Goal: Task Accomplishment & Management: Use online tool/utility

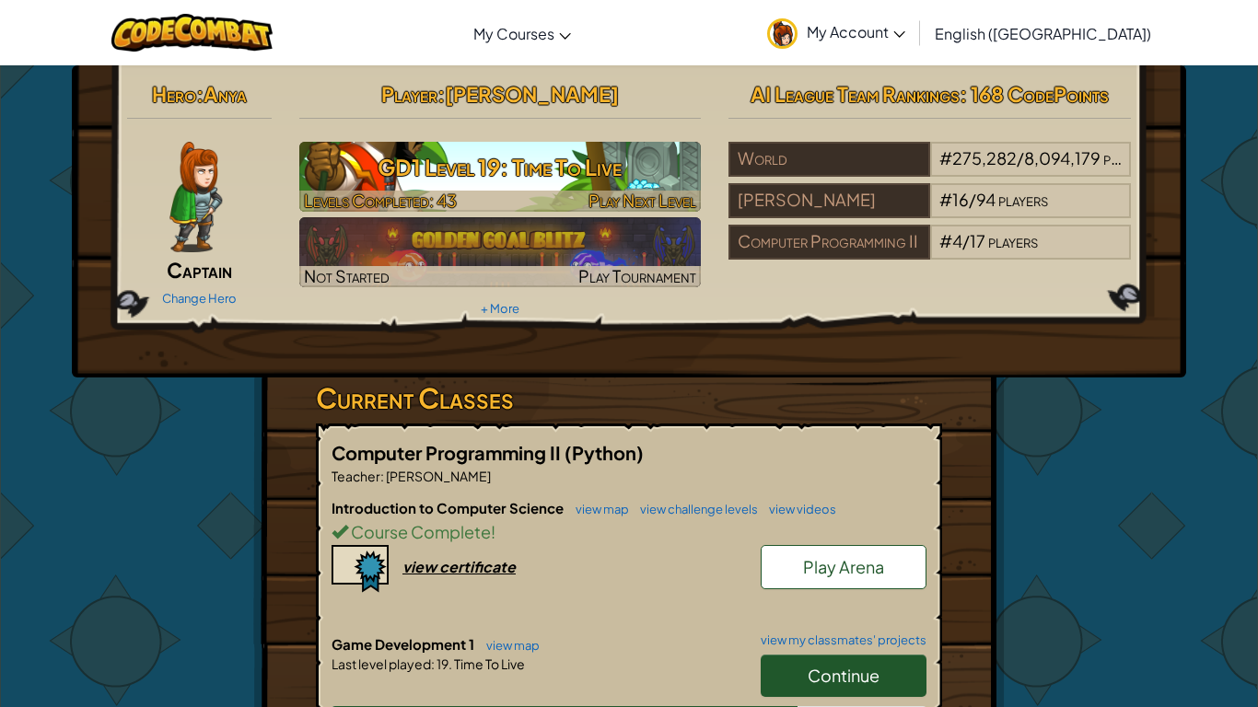
click at [650, 188] on img at bounding box center [500, 177] width 402 height 70
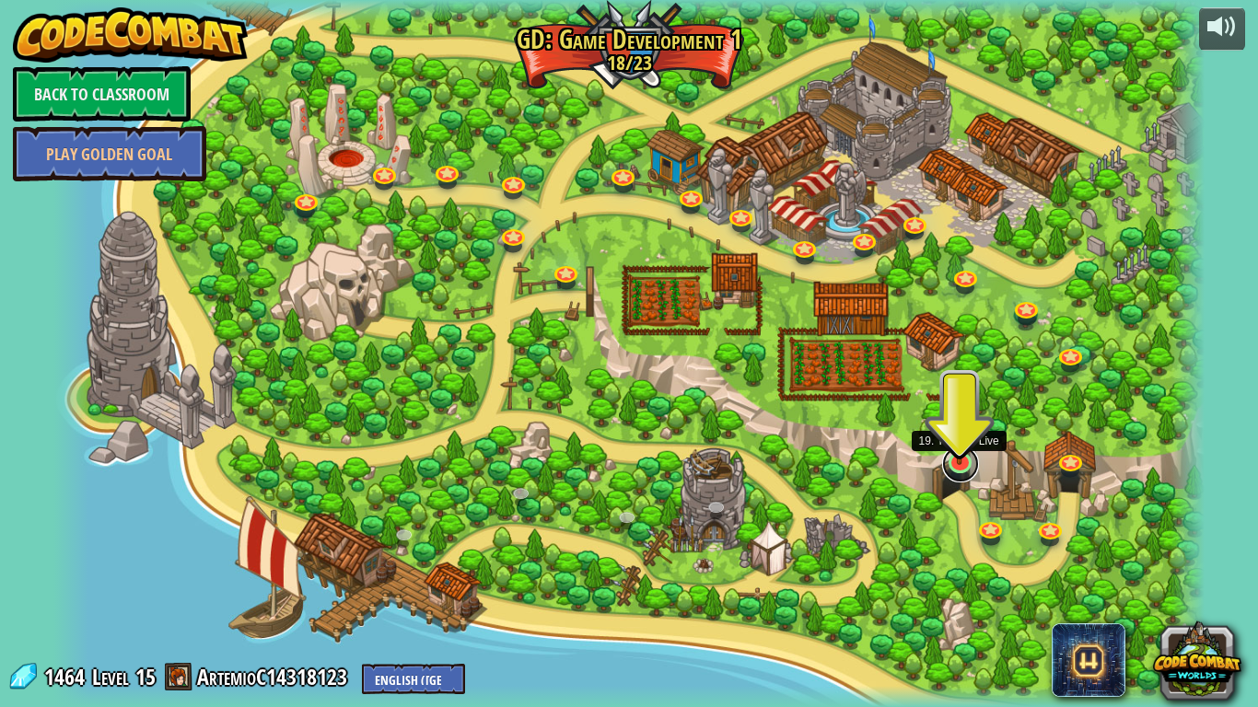
click at [961, 473] on link at bounding box center [960, 464] width 37 height 37
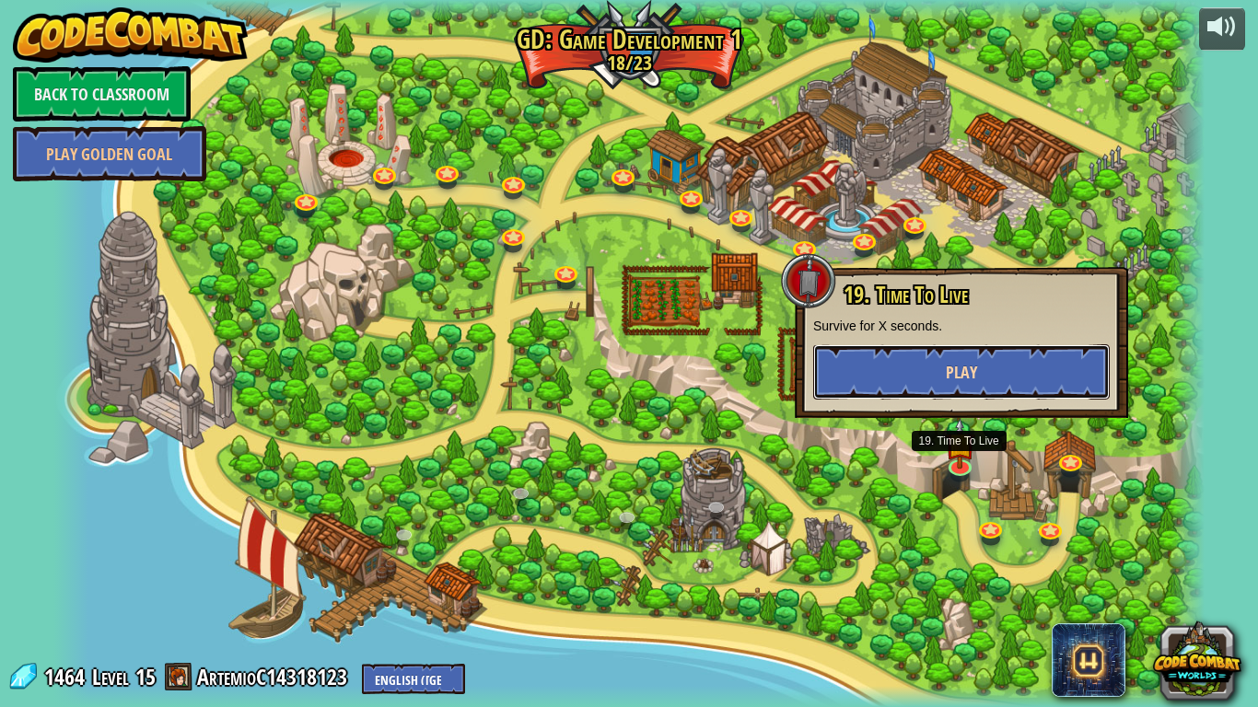
click at [917, 363] on button "Play" at bounding box center [961, 371] width 296 height 55
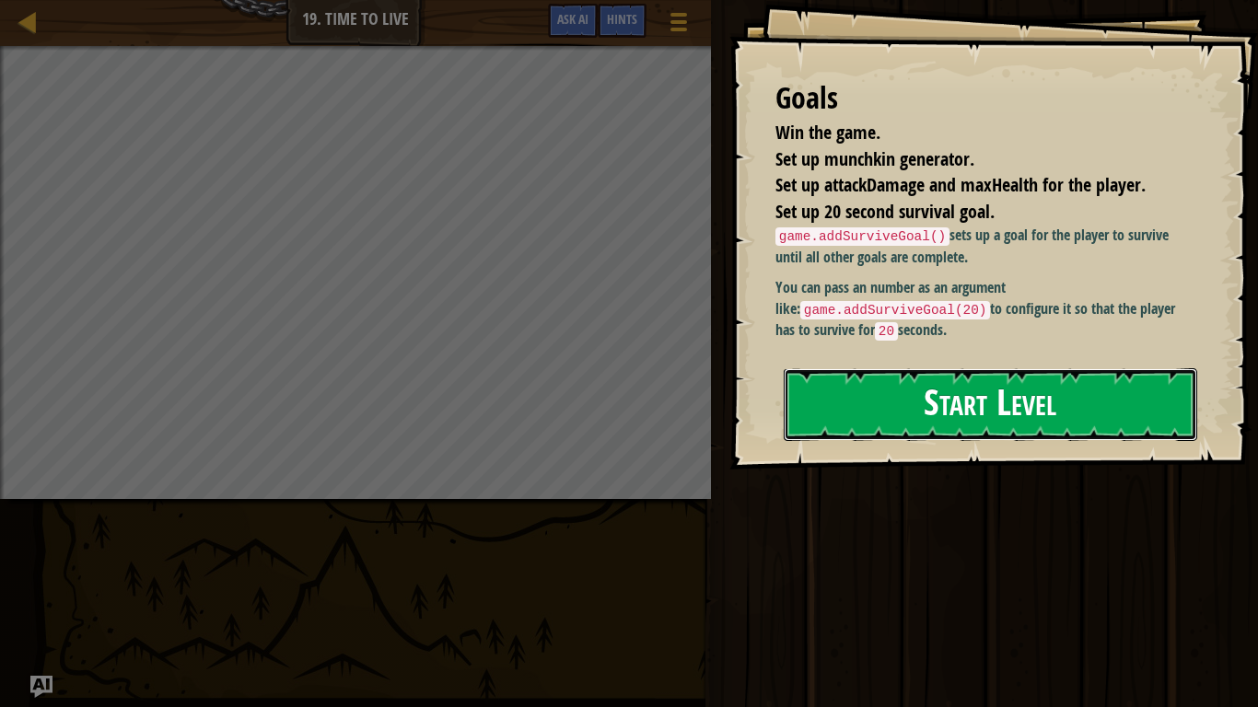
click at [788, 390] on button "Start Level" at bounding box center [989, 404] width 413 height 73
click at [1106, 363] on div "Goals Win the game. Set up munchkin generator. Set up attackDamage and maxHealt…" at bounding box center [993, 235] width 528 height 470
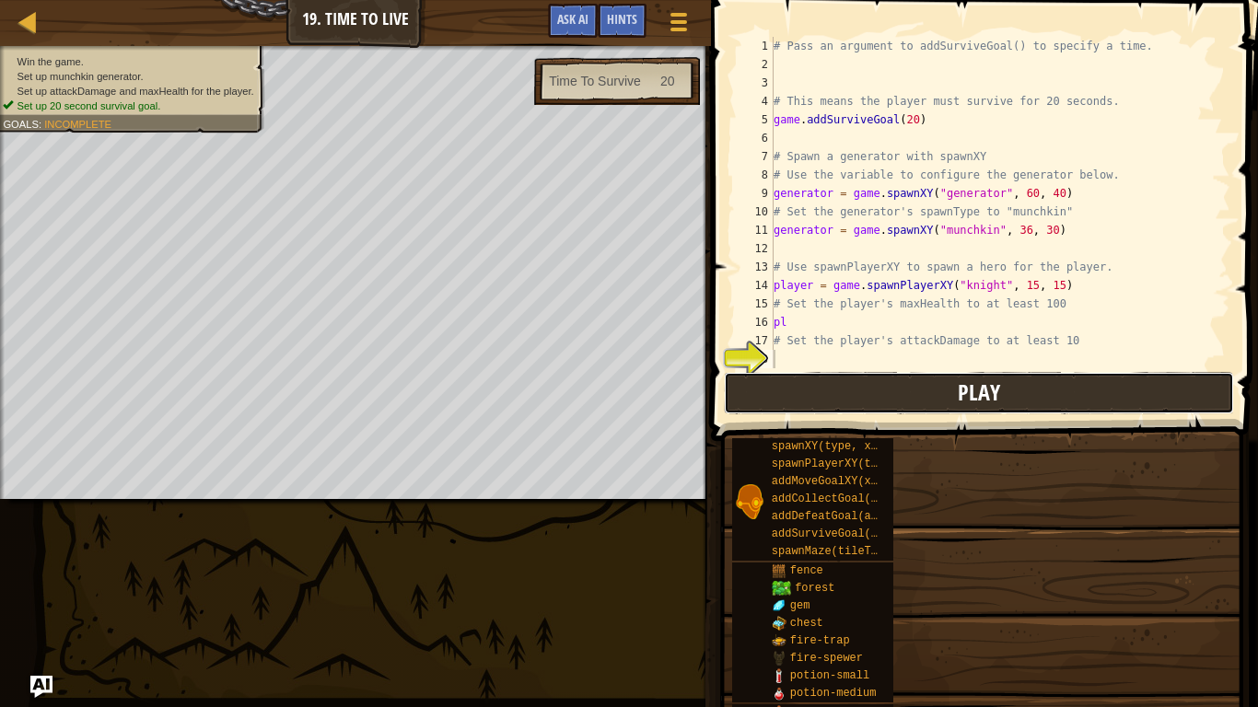
click at [1102, 372] on button "Play" at bounding box center [978, 393] width 509 height 42
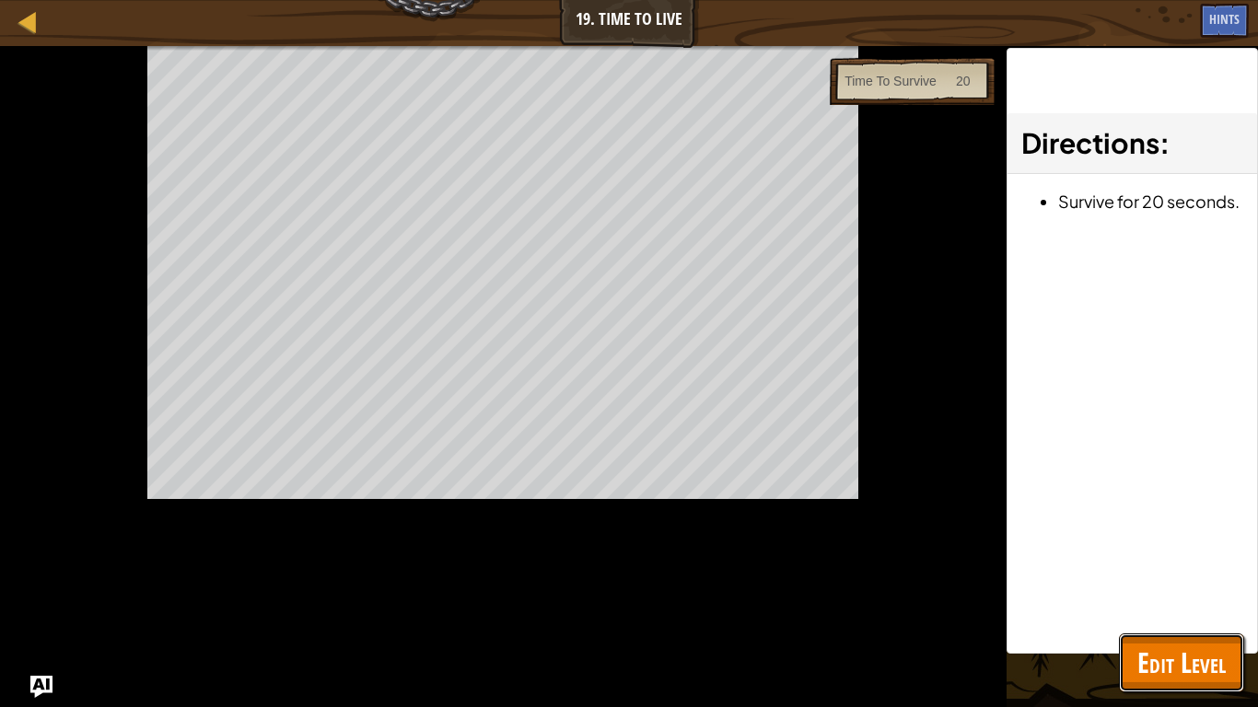
click at [1171, 650] on span "Edit Level" at bounding box center [1181, 663] width 88 height 38
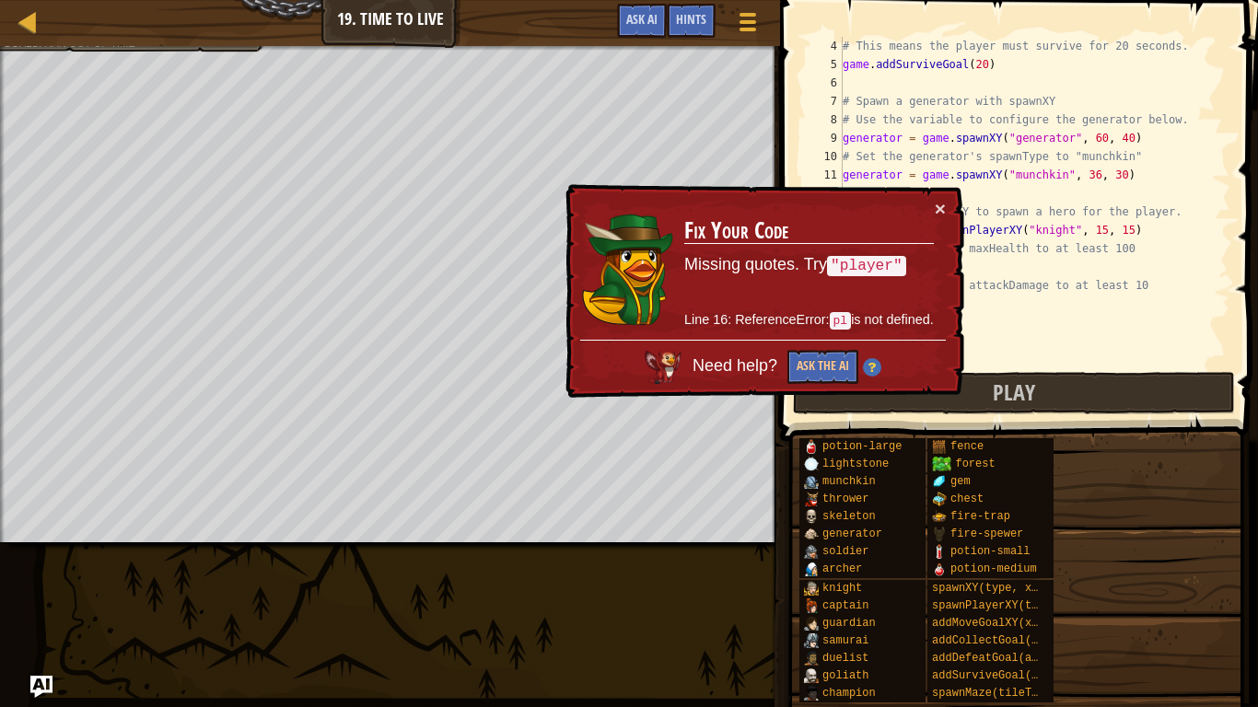
scroll to position [55, 0]
click at [941, 206] on button "×" at bounding box center [939, 208] width 11 height 19
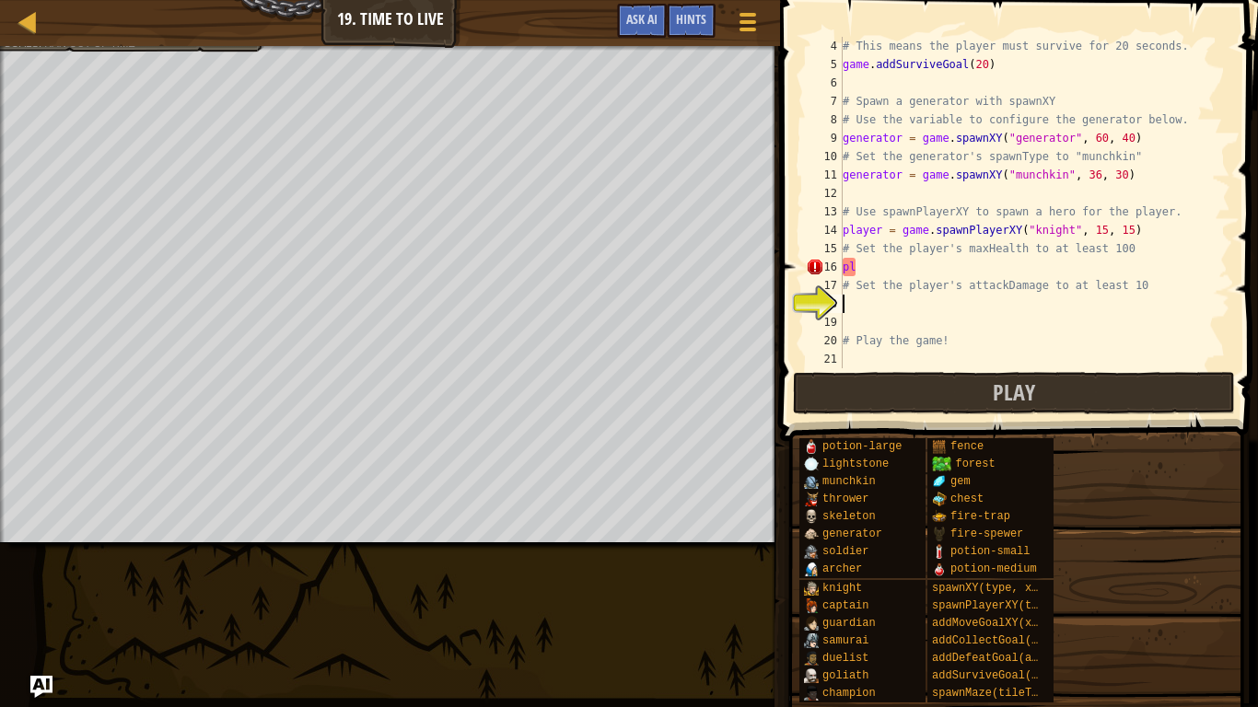
click at [891, 273] on div "# This means the player must survive for 20 seconds. game . addSurviveGoal ( 20…" at bounding box center [1034, 221] width 391 height 368
type textarea "p"
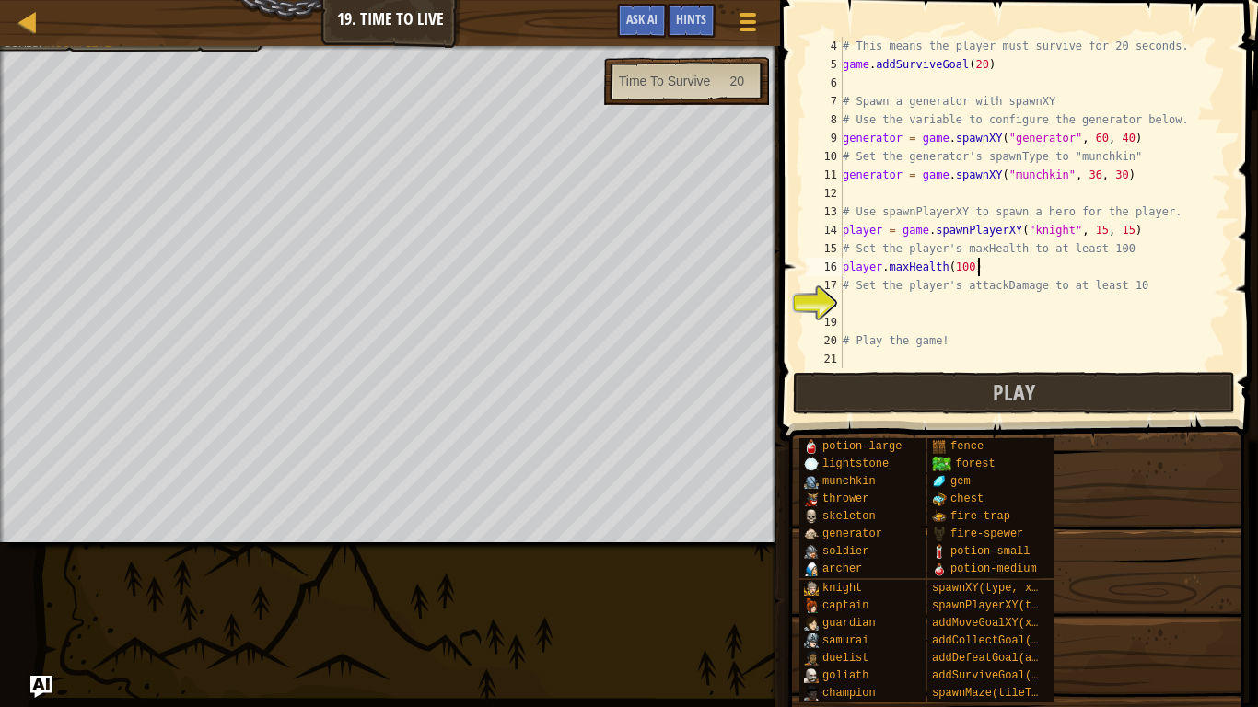
scroll to position [8, 18]
click at [1006, 293] on div "# This means the player must survive for 20 seconds. game . addSurviveGoal ( 20…" at bounding box center [1034, 221] width 391 height 368
type textarea "# Set the player's attackDamage to at least 10"
click at [946, 313] on div "# This means the player must survive for 20 seconds. game . addSurviveGoal ( 20…" at bounding box center [1034, 221] width 391 height 368
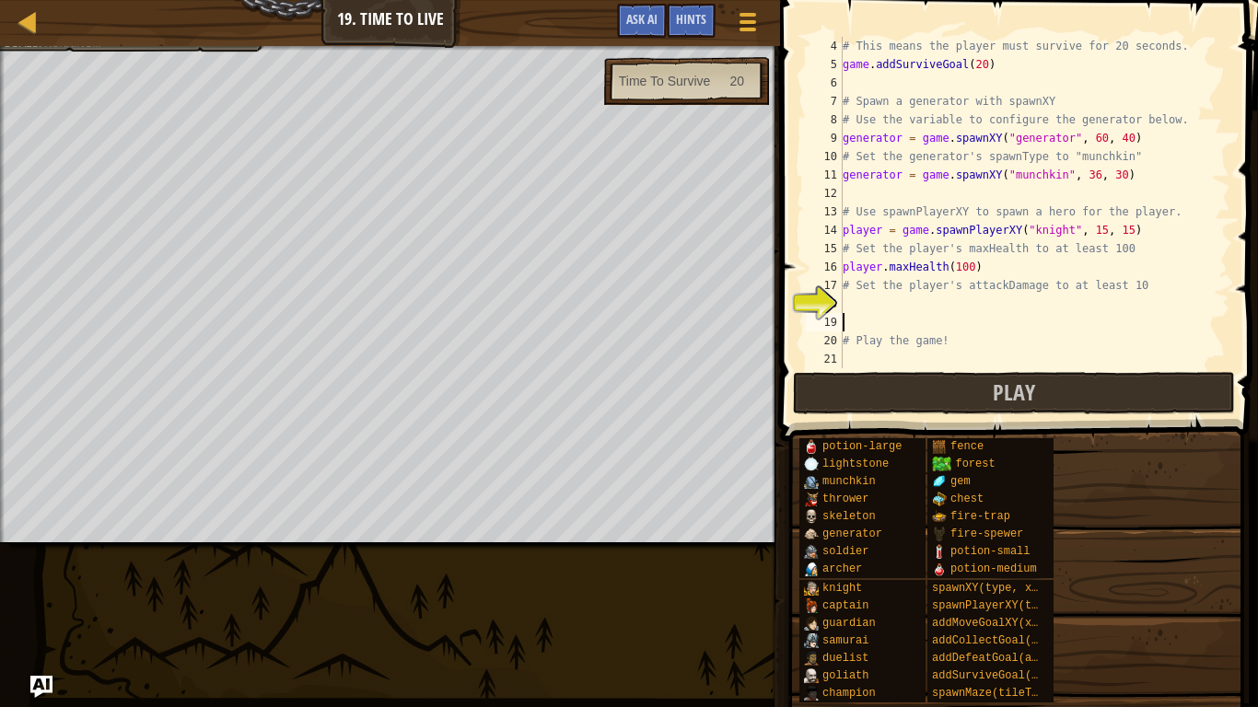
click at [954, 306] on div "# This means the player must survive for 20 seconds. game . addSurviveGoal ( 20…" at bounding box center [1034, 221] width 391 height 368
click at [962, 295] on div "# This means the player must survive for 20 seconds. game . addSurviveGoal ( 20…" at bounding box center [1034, 221] width 391 height 368
click at [968, 305] on div "# This means the player must survive for 20 seconds. game . addSurviveGoal ( 20…" at bounding box center [1034, 221] width 391 height 368
click at [969, 305] on div "# This means the player must survive for 20 seconds. game . addSurviveGoal ( 20…" at bounding box center [1034, 221] width 391 height 368
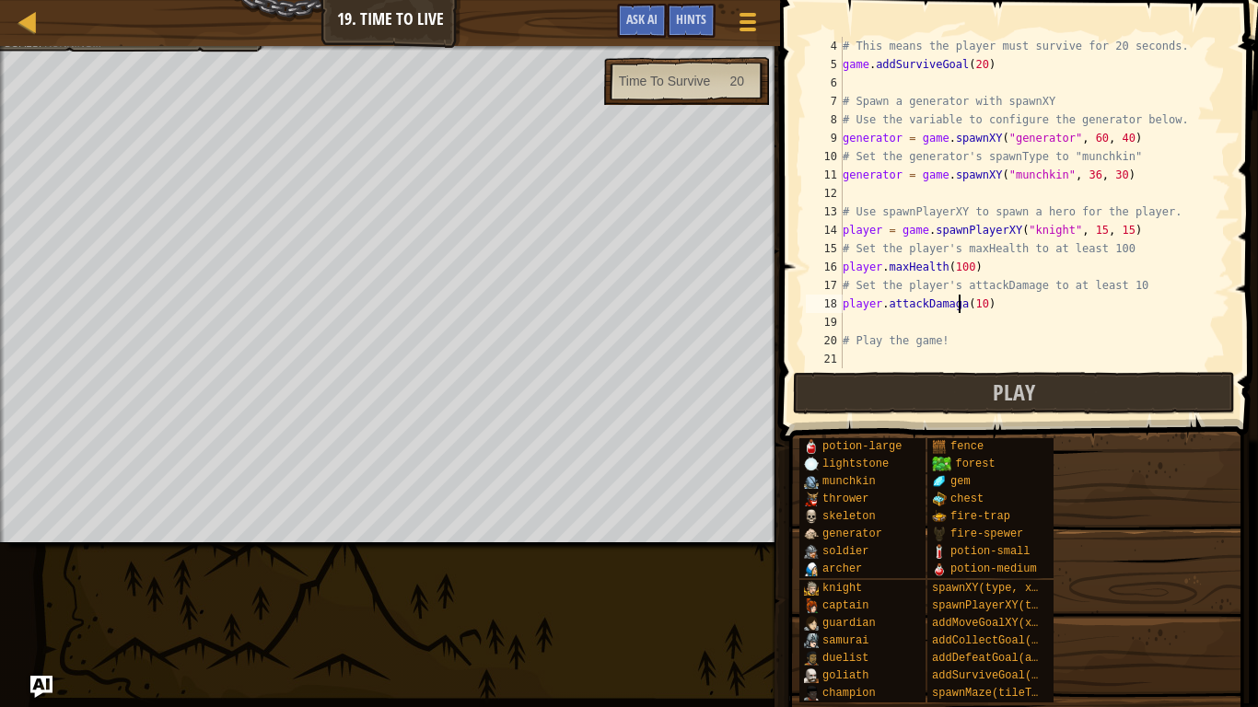
scroll to position [8, 20]
click at [967, 305] on div "# This means the player must survive for 20 seconds. game . addSurviveGoal ( 20…" at bounding box center [1034, 221] width 391 height 368
type textarea "player.attackDamage(10)"
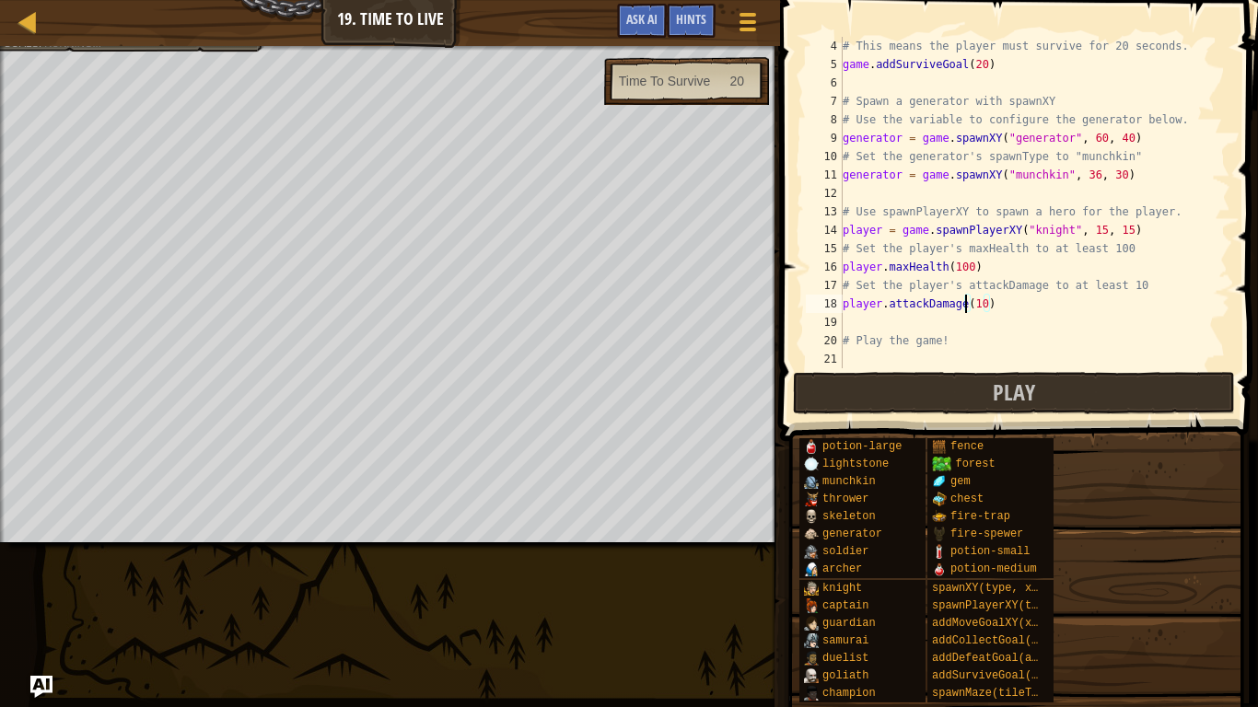
click at [1044, 323] on div "# This means the player must survive for 20 seconds. game . addSurviveGoal ( 20…" at bounding box center [1034, 221] width 391 height 368
click at [1050, 317] on div "# This means the player must survive for 20 seconds. game . addSurviveGoal ( 20…" at bounding box center [1034, 221] width 391 height 368
click at [1030, 391] on span "Play" at bounding box center [1013, 391] width 42 height 29
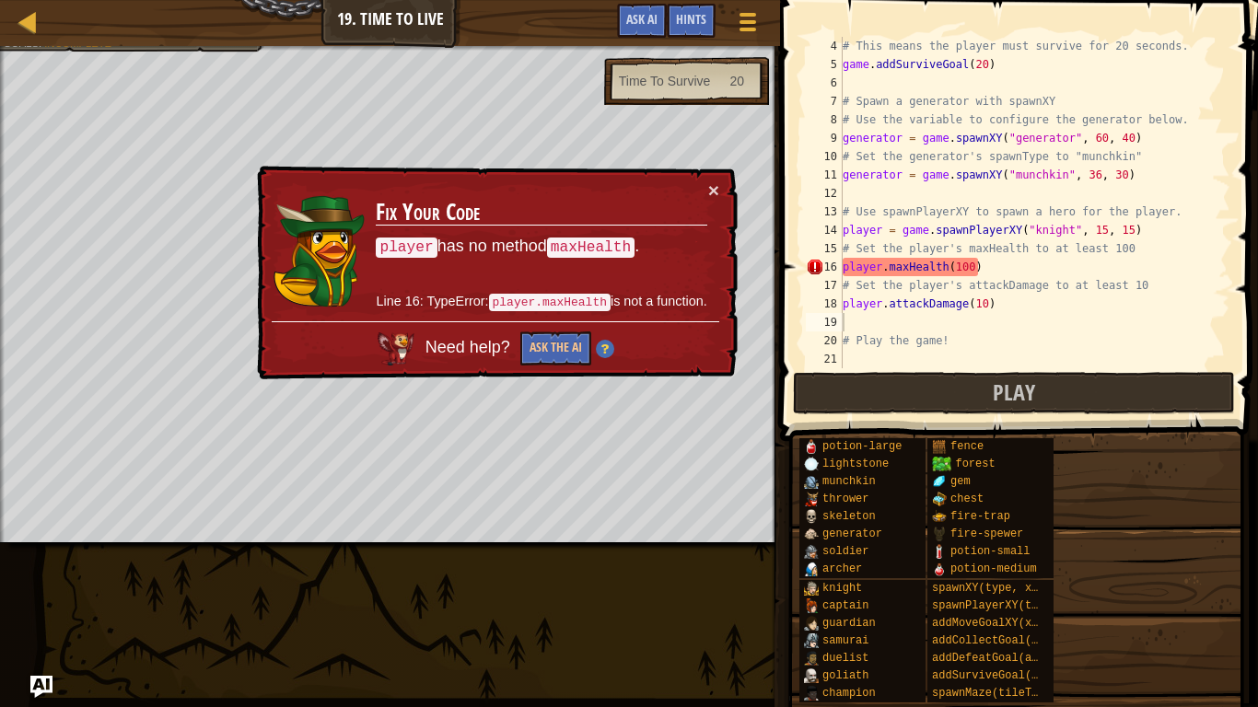
click at [931, 264] on div "# This means the player must survive for 20 seconds. game . addSurviveGoal ( 20…" at bounding box center [1034, 221] width 391 height 368
click at [880, 266] on div "# This means the player must survive for 20 seconds. game . addSurviveGoal ( 20…" at bounding box center [1034, 221] width 391 height 368
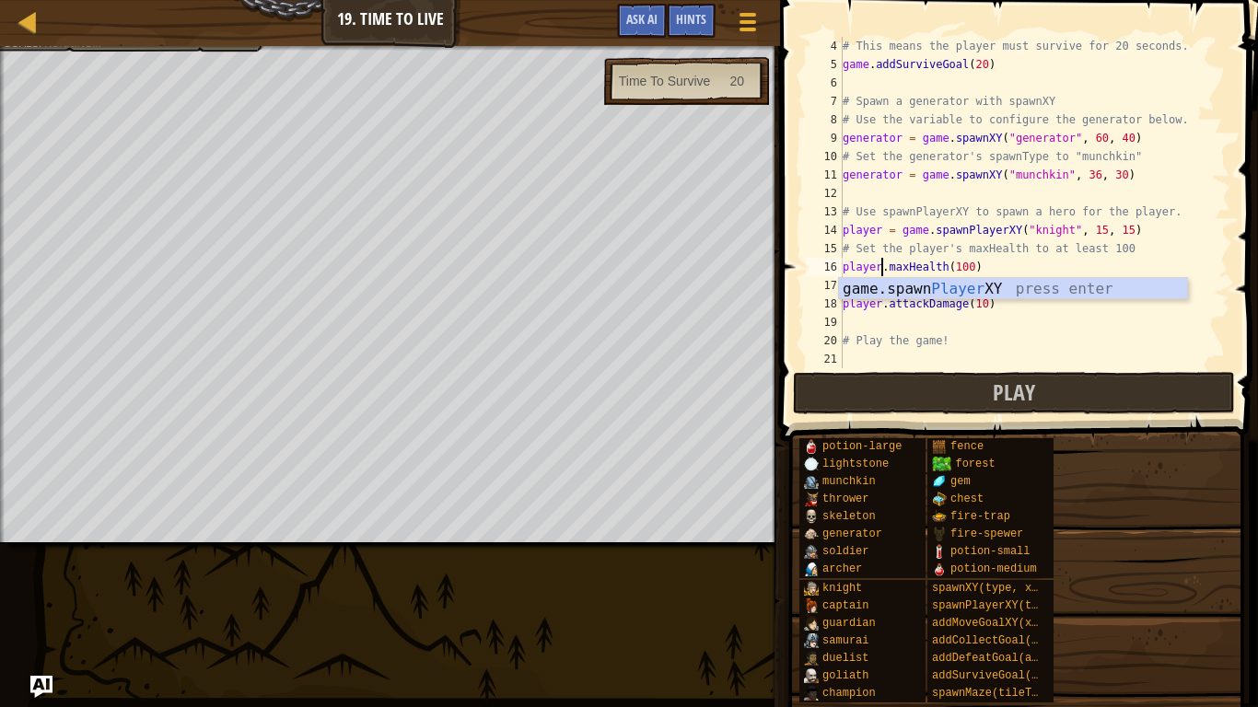
scroll to position [8, 6]
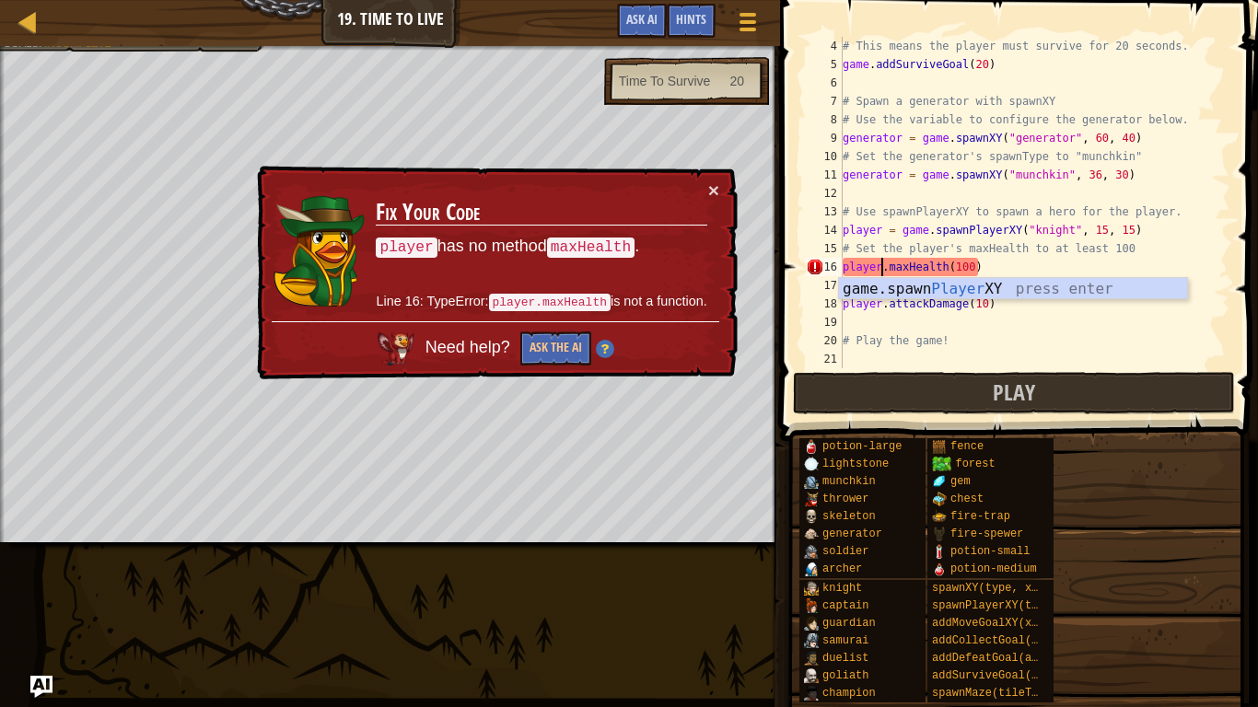
click at [1244, 568] on div "potion-large lightstone munchkin thrower skeleton generator soldier [PERSON_NAM…" at bounding box center [1021, 570] width 447 height 266
click at [959, 266] on div "# This means the player must survive for 20 seconds. game . addSurviveGoal ( 20…" at bounding box center [1034, 221] width 391 height 368
click at [946, 269] on div "# This means the player must survive for 20 seconds. game . addSurviveGoal ( 20…" at bounding box center [1034, 221] width 391 height 368
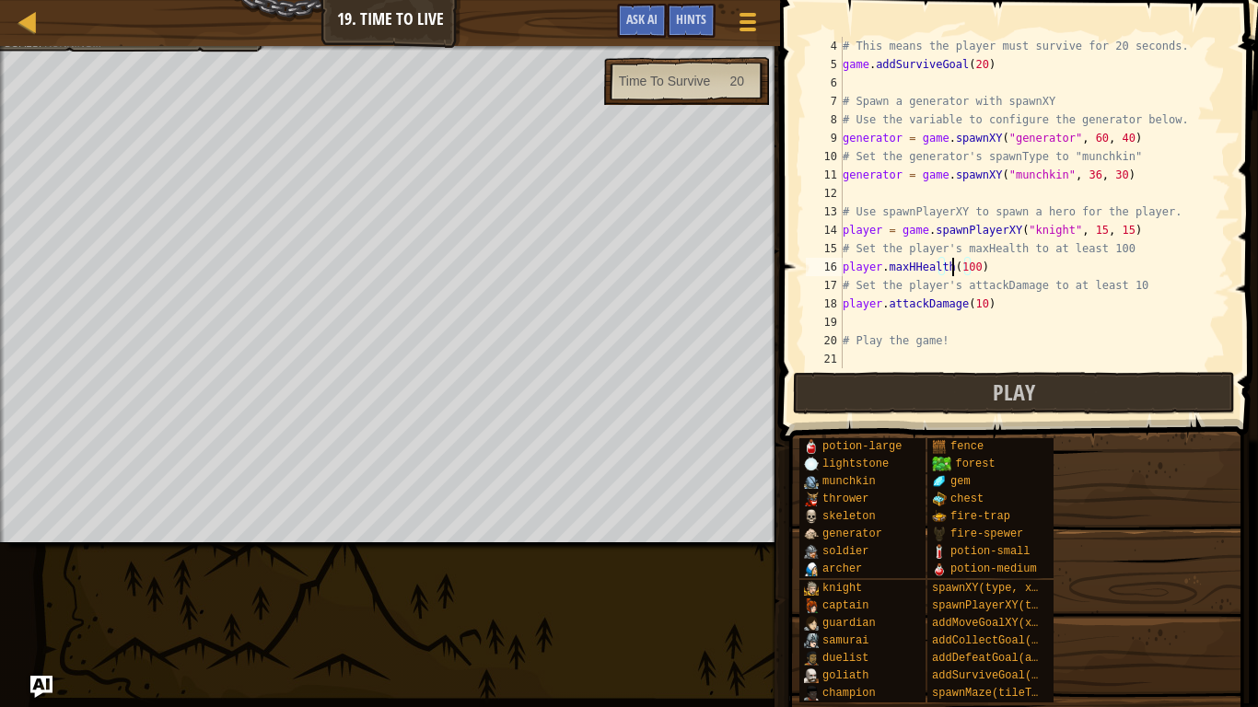
scroll to position [8, 17]
click at [1007, 388] on span "Play" at bounding box center [1013, 391] width 42 height 29
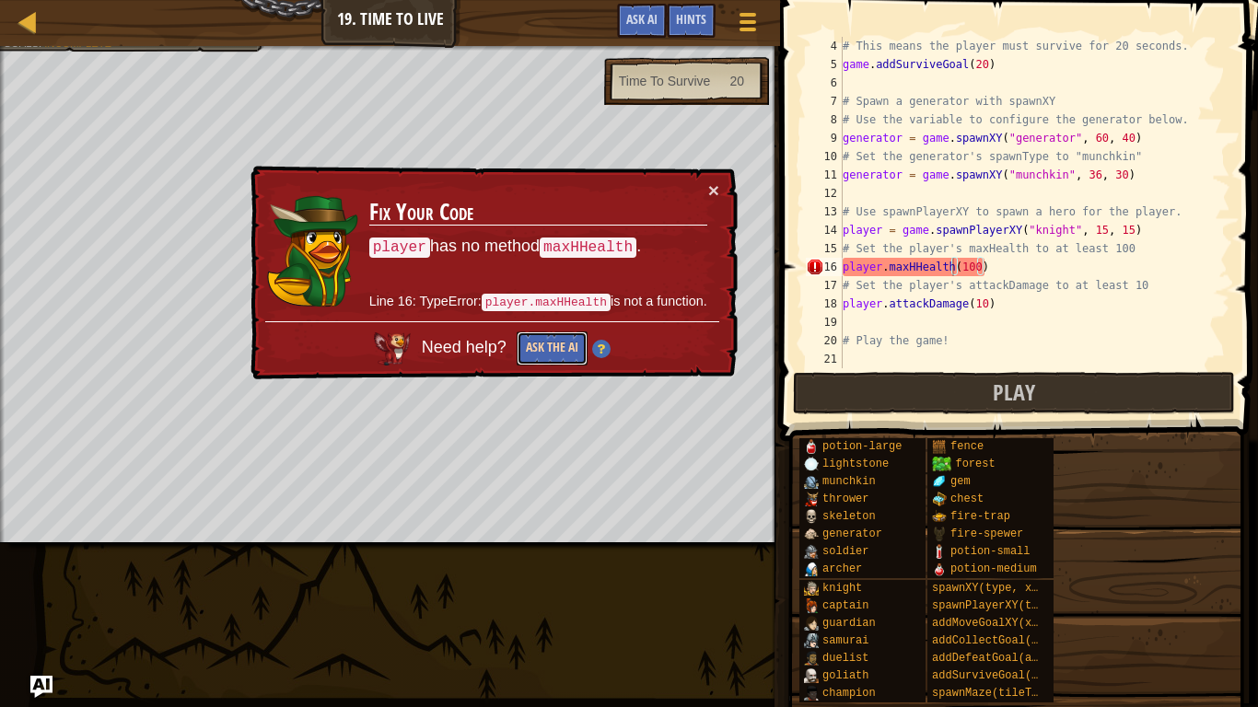
click at [524, 346] on button "Ask the AI" at bounding box center [551, 348] width 71 height 34
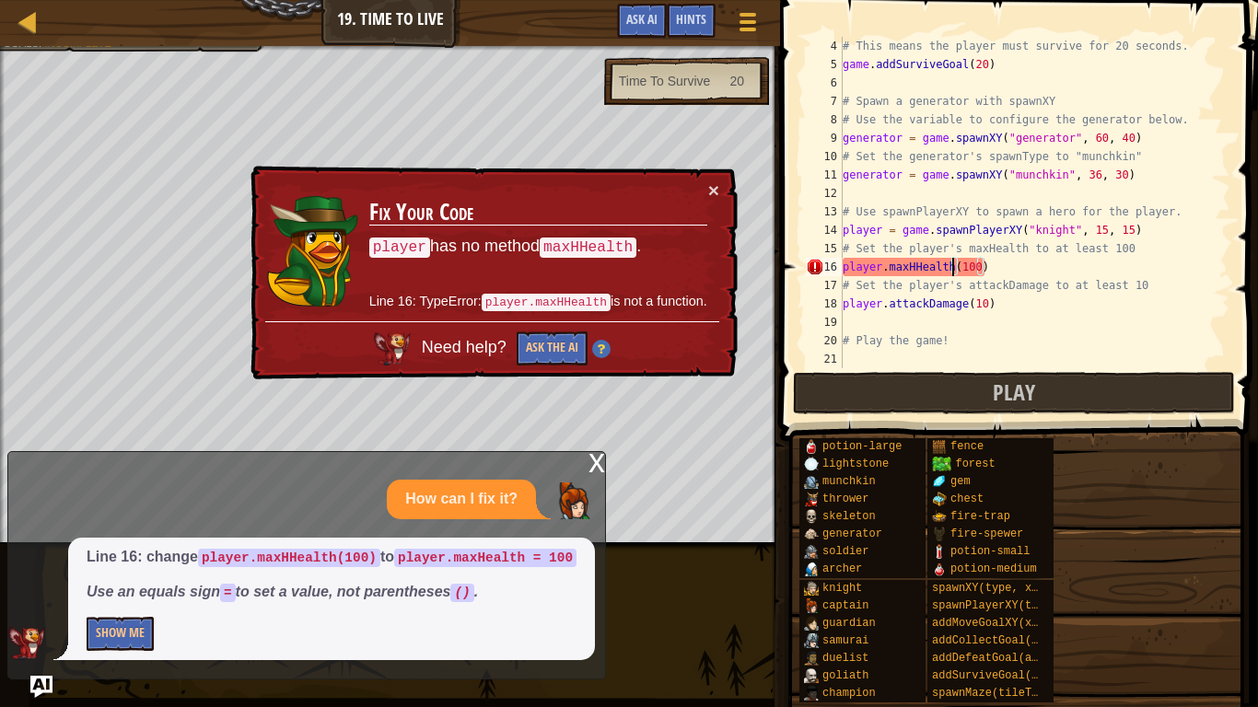
click at [1013, 261] on div "# This means the player must survive for 20 seconds. game . addSurviveGoal ( 20…" at bounding box center [1034, 221] width 391 height 368
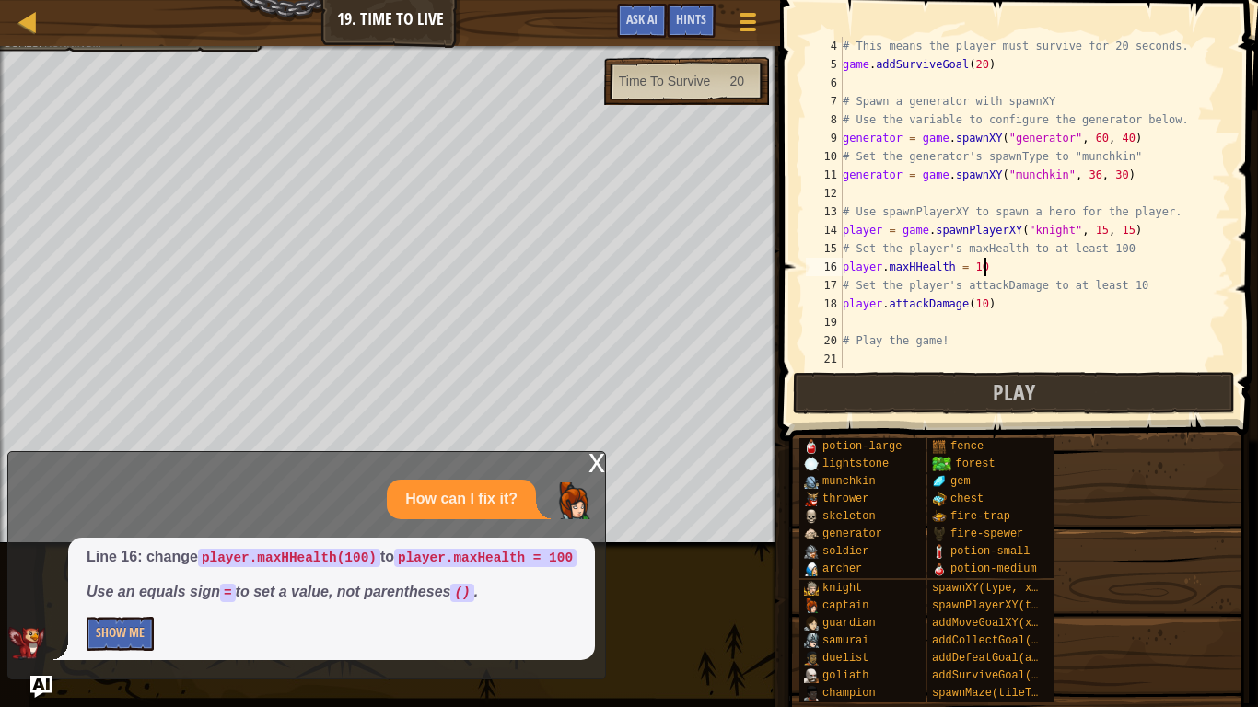
scroll to position [8, 20]
click at [1072, 406] on button "Play" at bounding box center [1014, 393] width 442 height 42
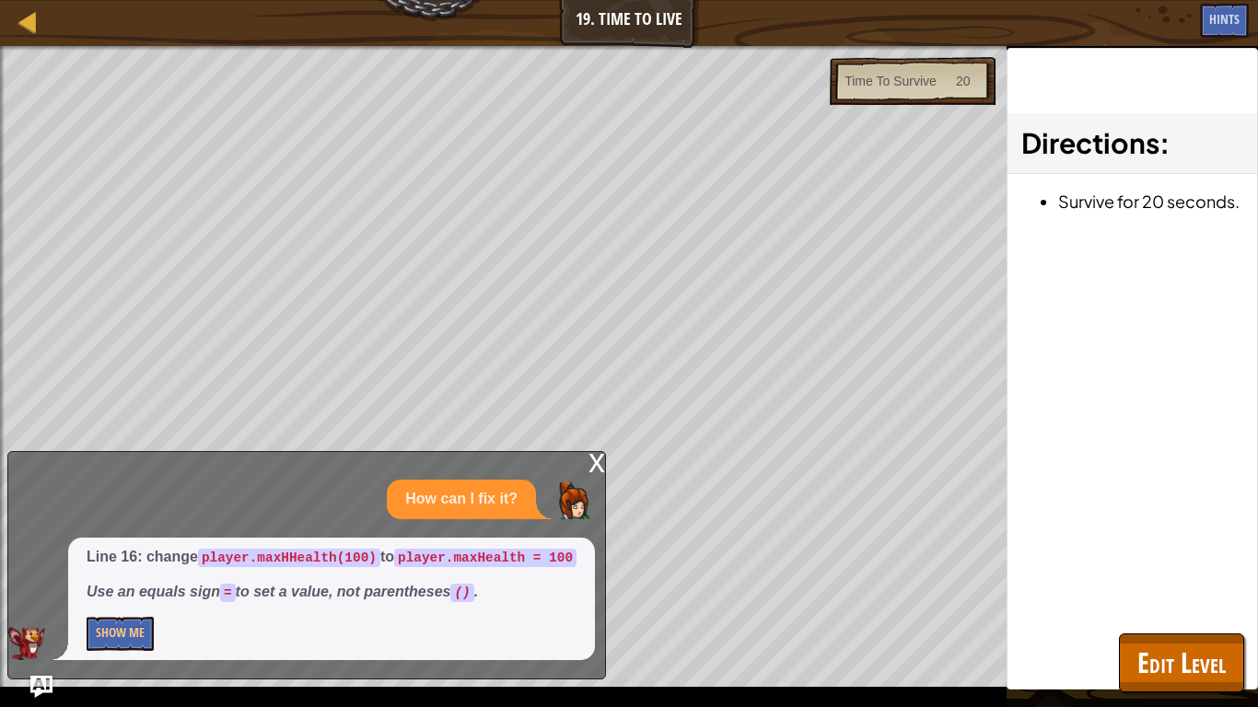
click at [594, 457] on div "x" at bounding box center [596, 461] width 17 height 18
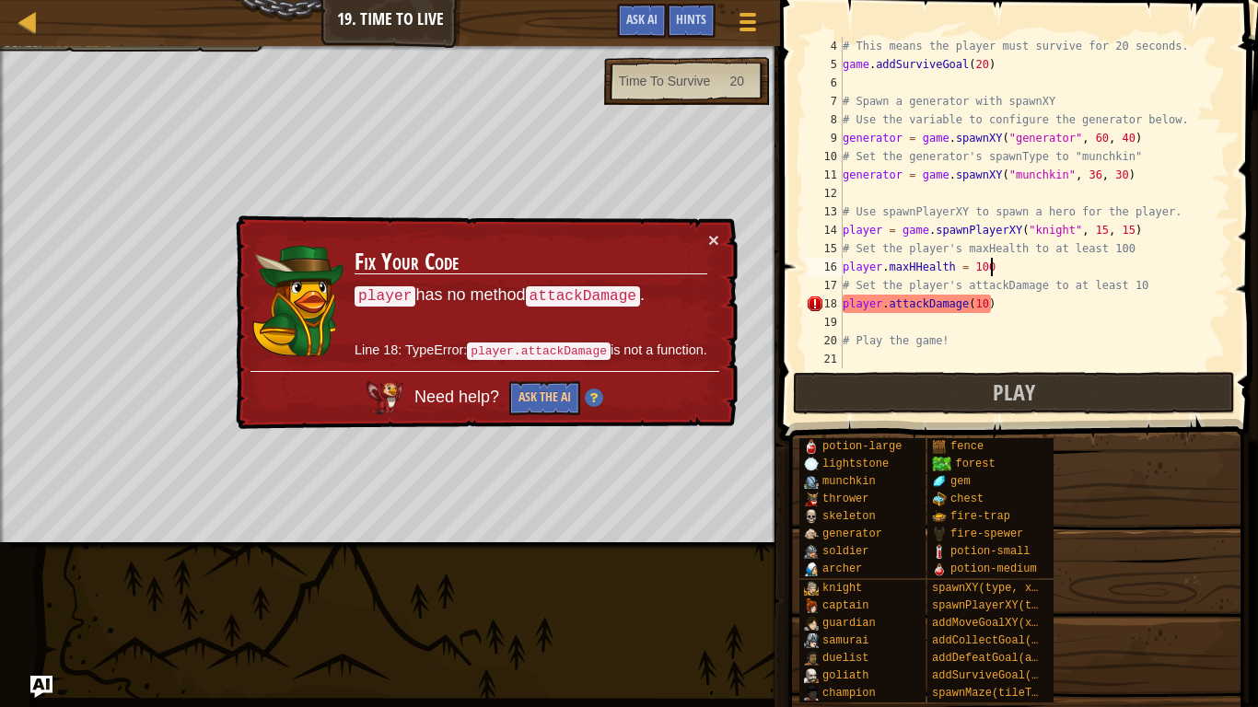
click at [987, 307] on div "# This means the player must survive for 20 seconds. game . addSurviveGoal ( 20…" at bounding box center [1034, 221] width 391 height 368
click at [1026, 308] on div "# This means the player must survive for 20 seconds. game . addSurviveGoal ( 20…" at bounding box center [1034, 221] width 391 height 368
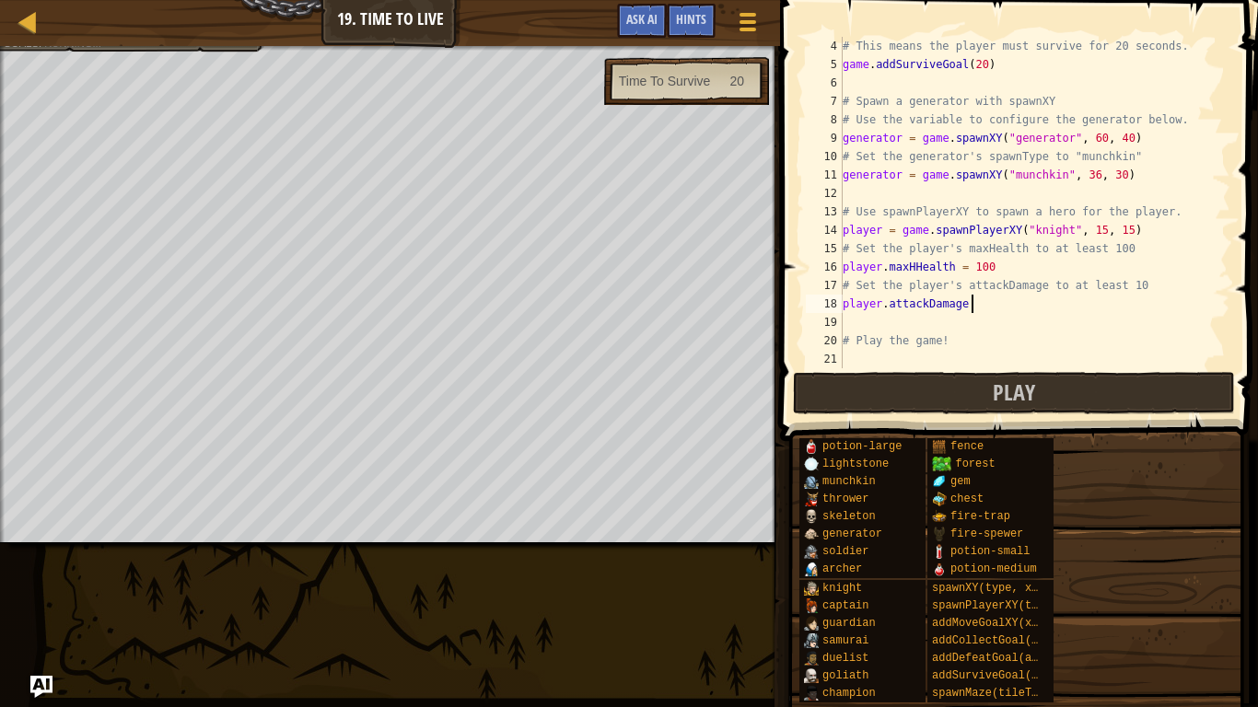
scroll to position [8, 18]
type textarea "player.attackDamage = 10"
click at [1056, 393] on button "Play" at bounding box center [1014, 393] width 442 height 42
click at [880, 400] on button "Play" at bounding box center [1014, 393] width 442 height 42
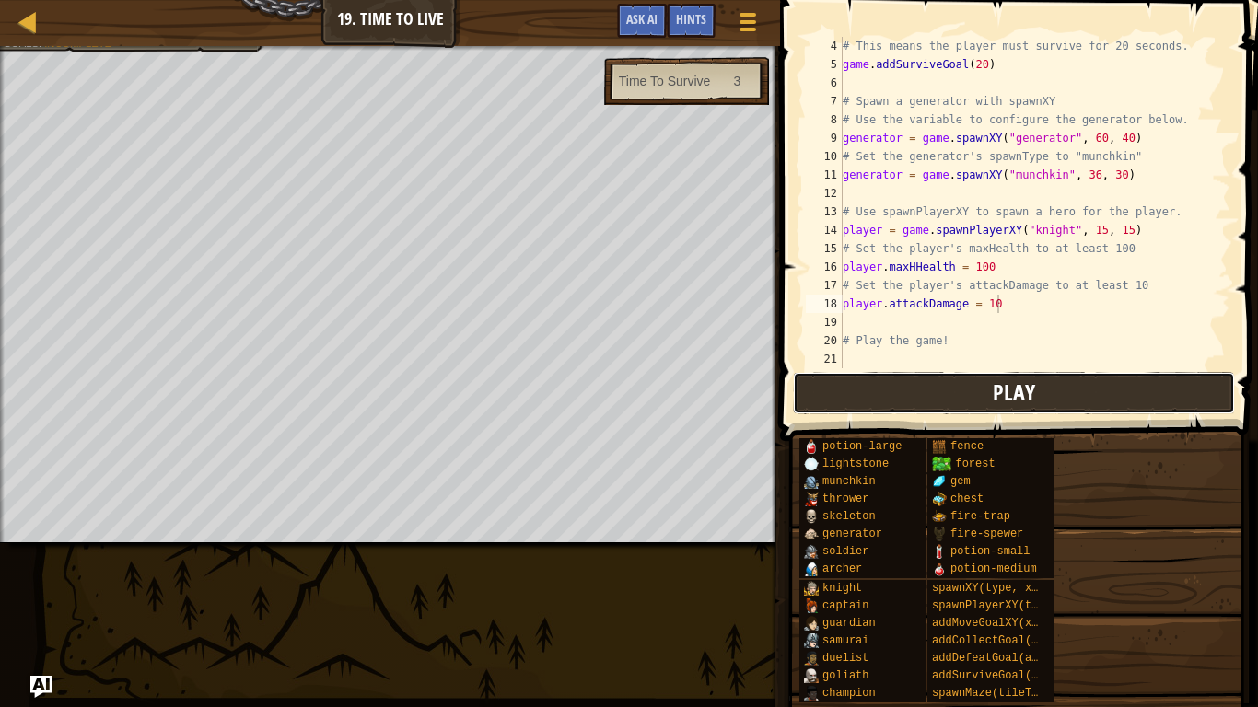
click at [876, 404] on button "Play" at bounding box center [1014, 393] width 442 height 42
click at [927, 396] on button "Play" at bounding box center [1014, 393] width 442 height 42
click at [874, 352] on div "# This means the player must survive for 20 seconds. game . addSurviveGoal ( 20…" at bounding box center [1034, 221] width 391 height 368
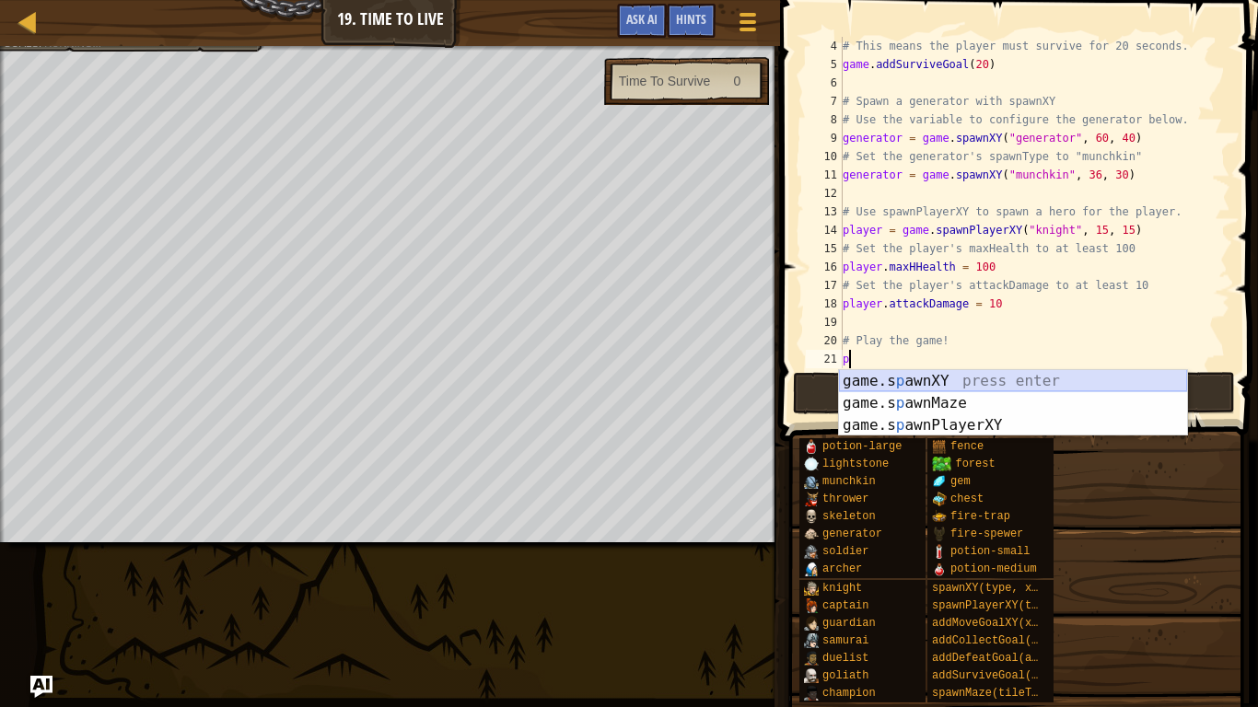
click at [999, 375] on div "game.s p awnXY press enter game.s p awnMaze press enter game.s p awnPlayerXY pr…" at bounding box center [1013, 425] width 348 height 110
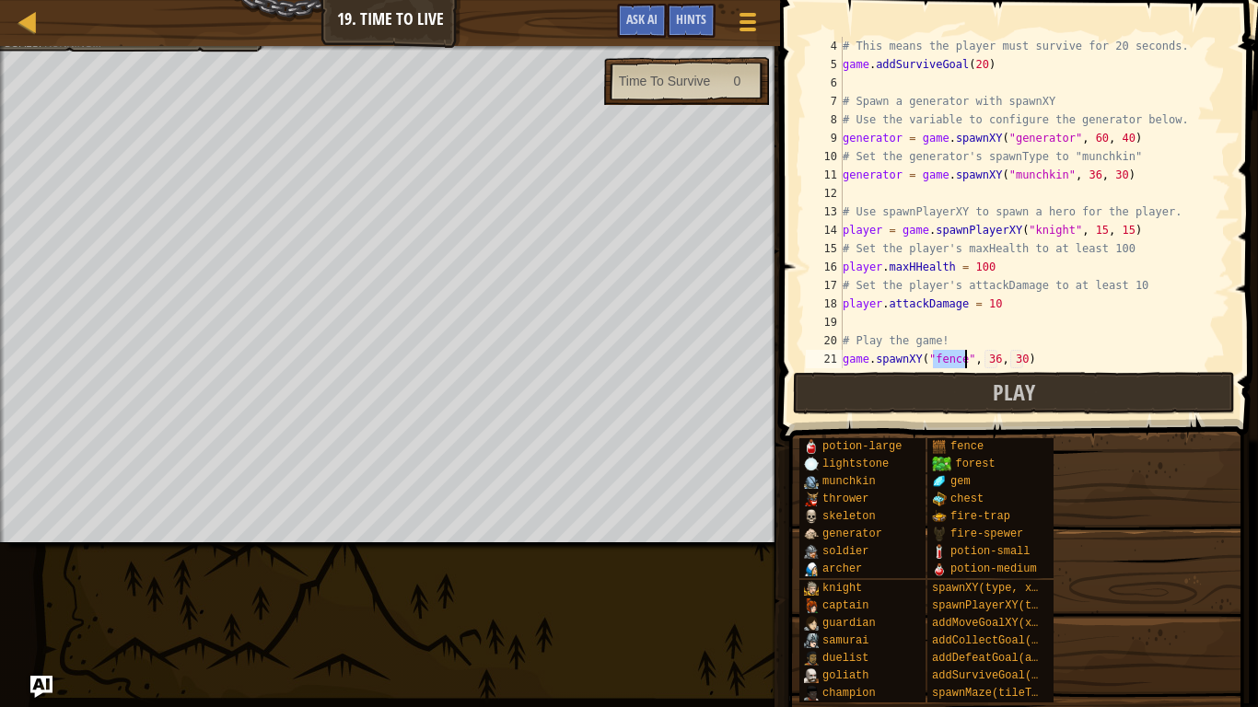
click at [1052, 203] on div "# This means the player must survive for 20 seconds. game . addSurviveGoal ( 20…" at bounding box center [1034, 221] width 391 height 368
type textarea "# Use spawnPlayerXY to spawn a hero for the player."
click at [1005, 192] on div "# This means the player must survive for 20 seconds. game . addSurviveGoal ( 20…" at bounding box center [1034, 221] width 391 height 368
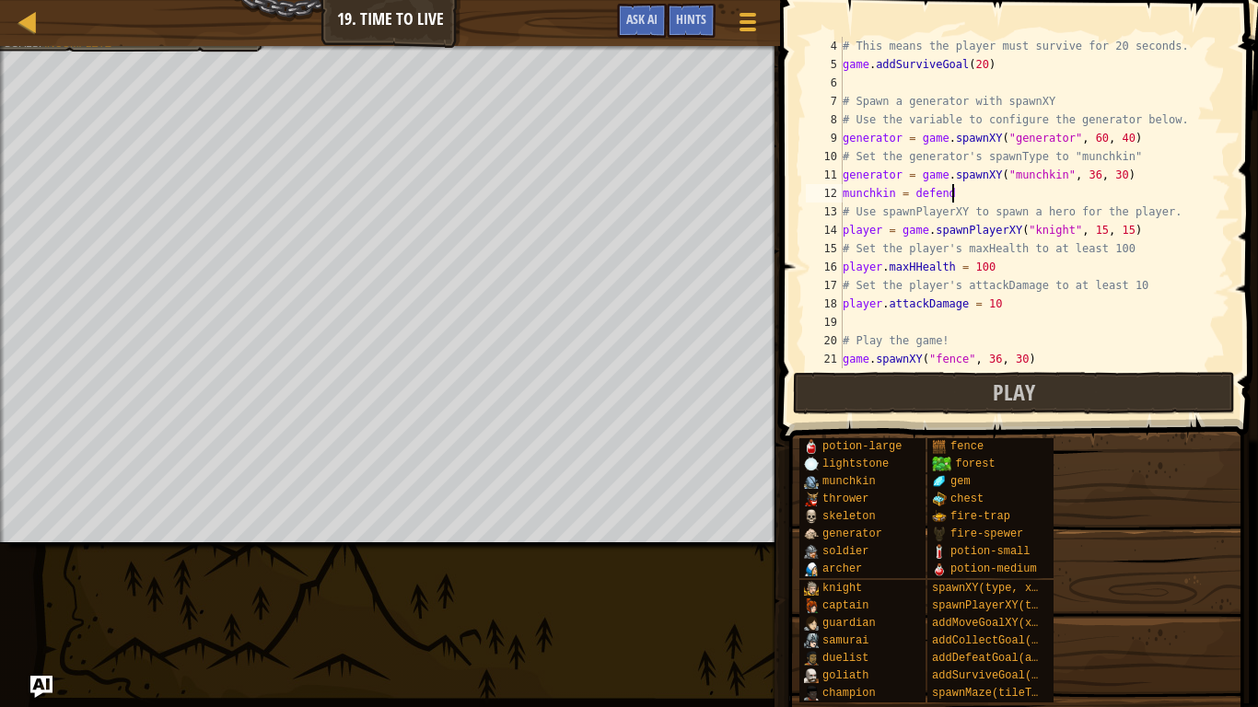
scroll to position [8, 15]
click at [968, 394] on button "Play" at bounding box center [1014, 393] width 442 height 42
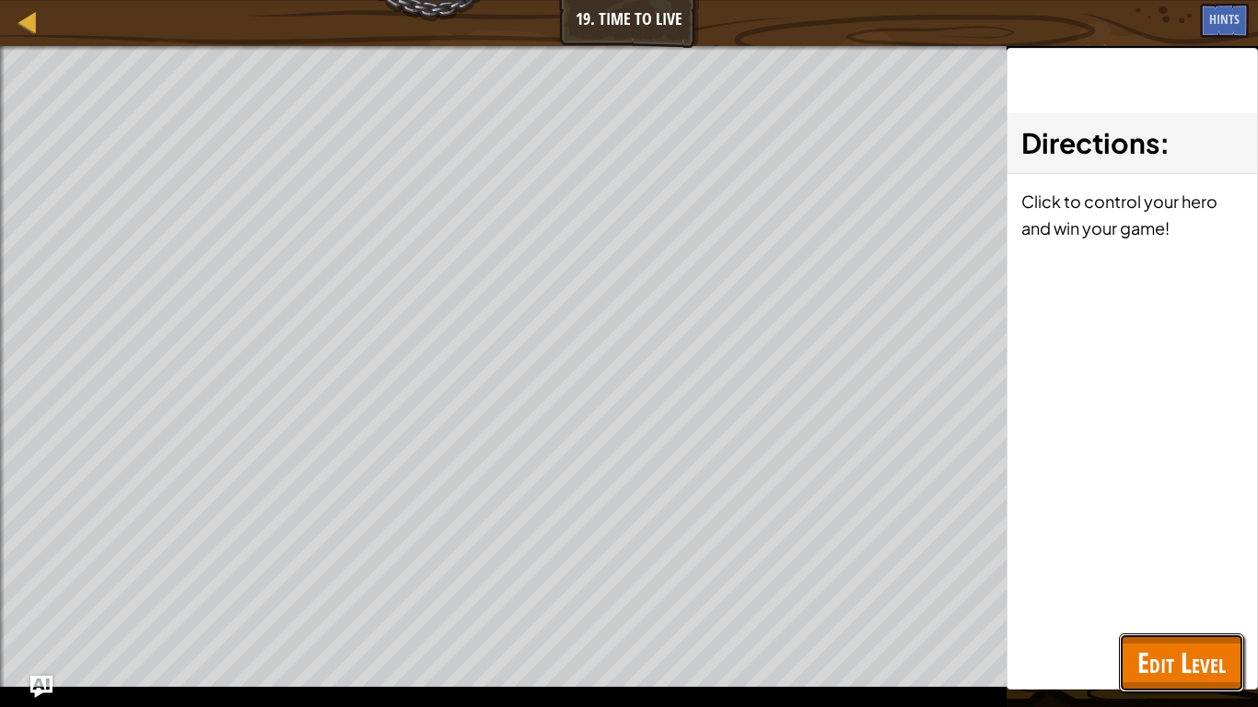
click at [1164, 656] on span "Edit Level" at bounding box center [1181, 663] width 88 height 38
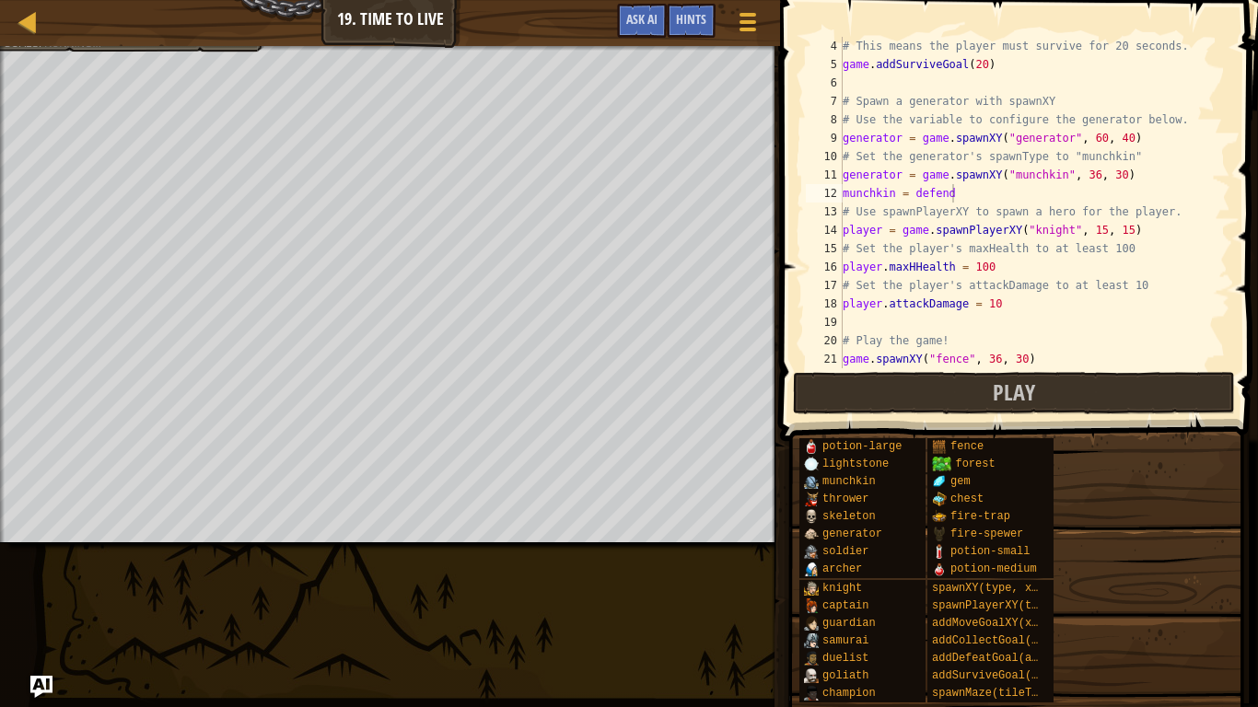
click at [1022, 194] on div "# This means the player must survive for 20 seconds. game . addSurviveGoal ( 20…" at bounding box center [1034, 221] width 391 height 368
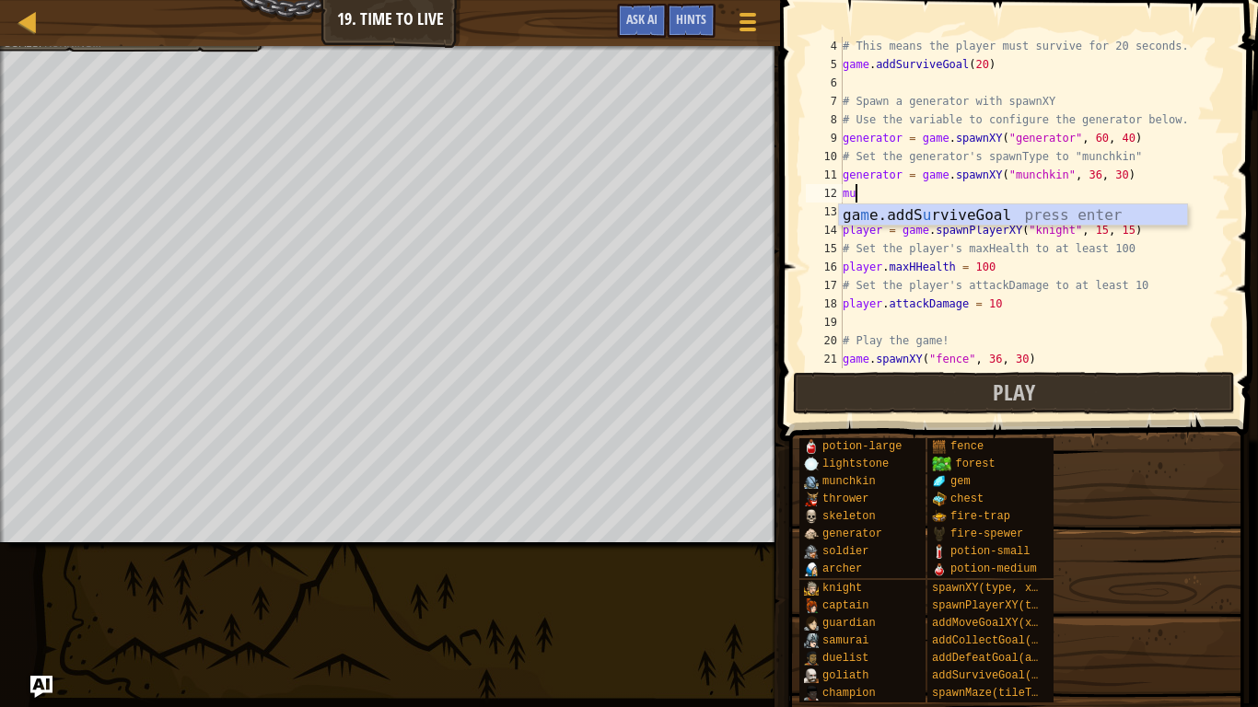
scroll to position [8, 1]
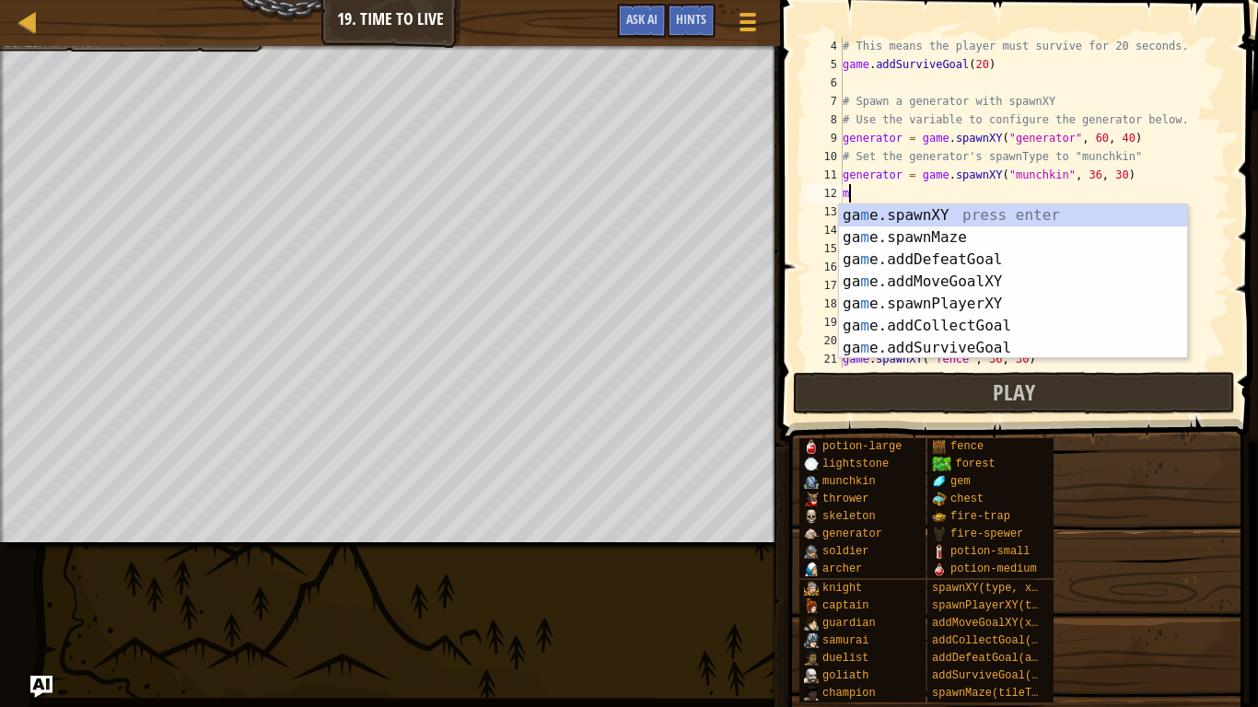
type textarea "m"
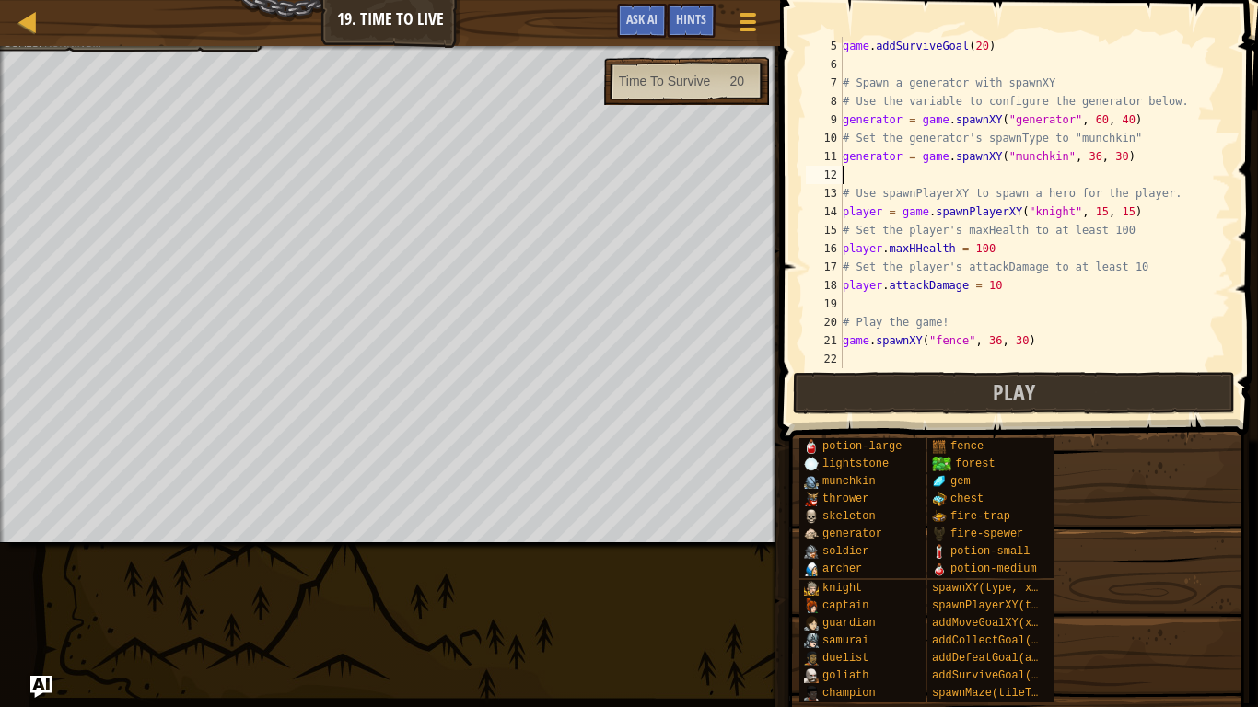
scroll to position [74, 0]
click at [1027, 294] on div "game . addSurviveGoal ( 20 ) # Spawn a generator with spawnXY # Use the variabl…" at bounding box center [1034, 221] width 391 height 368
click at [1003, 294] on div "game . addSurviveGoal ( 20 ) # Spawn a generator with spawnXY # Use the variabl…" at bounding box center [1034, 221] width 391 height 368
type textarea "player.attackDamage = 0"
click at [1047, 295] on div "game . addSurviveGoal ( 20 ) # Spawn a generator with spawnXY # Use the variabl…" at bounding box center [1034, 221] width 391 height 368
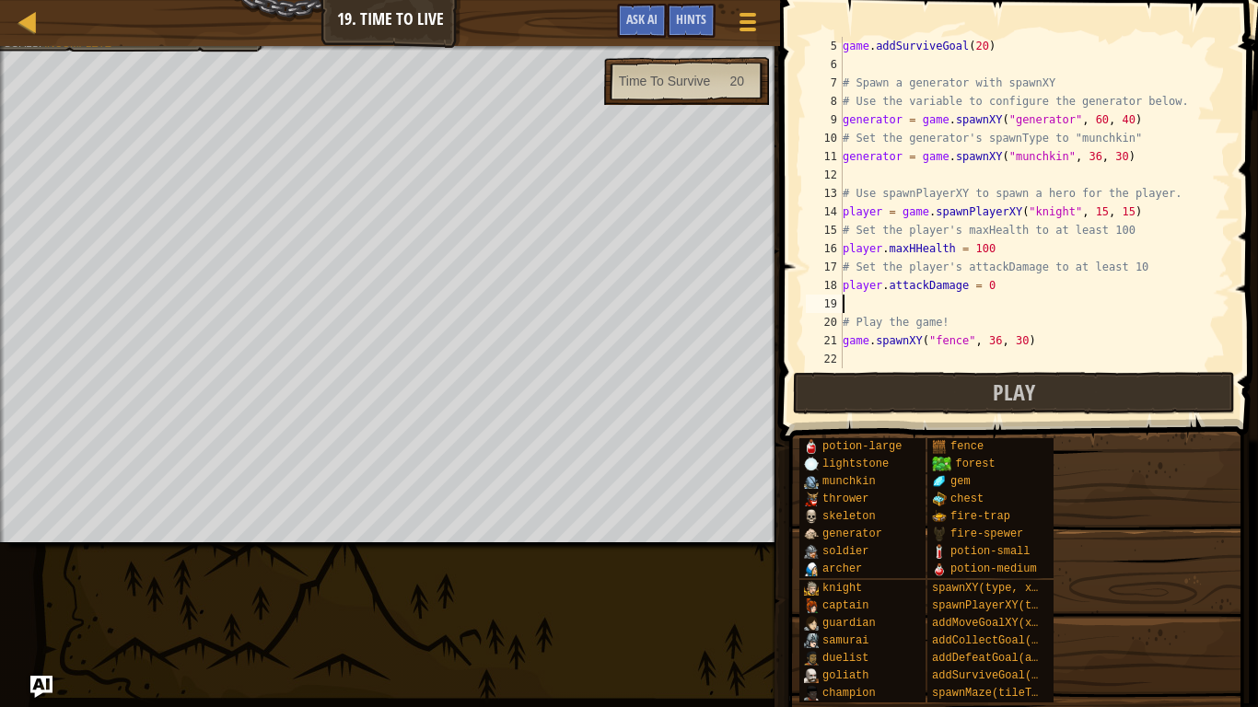
scroll to position [8, 0]
click at [1027, 287] on div "game . addSurviveGoal ( 20 ) # Spawn a generator with spawnXY # Use the variabl…" at bounding box center [1034, 221] width 391 height 368
type textarea "player.attackDamage = 100"
click at [921, 307] on div "game . addSurviveGoal ( 20 ) # Spawn a generator with spawnXY # Use the variabl…" at bounding box center [1034, 221] width 391 height 368
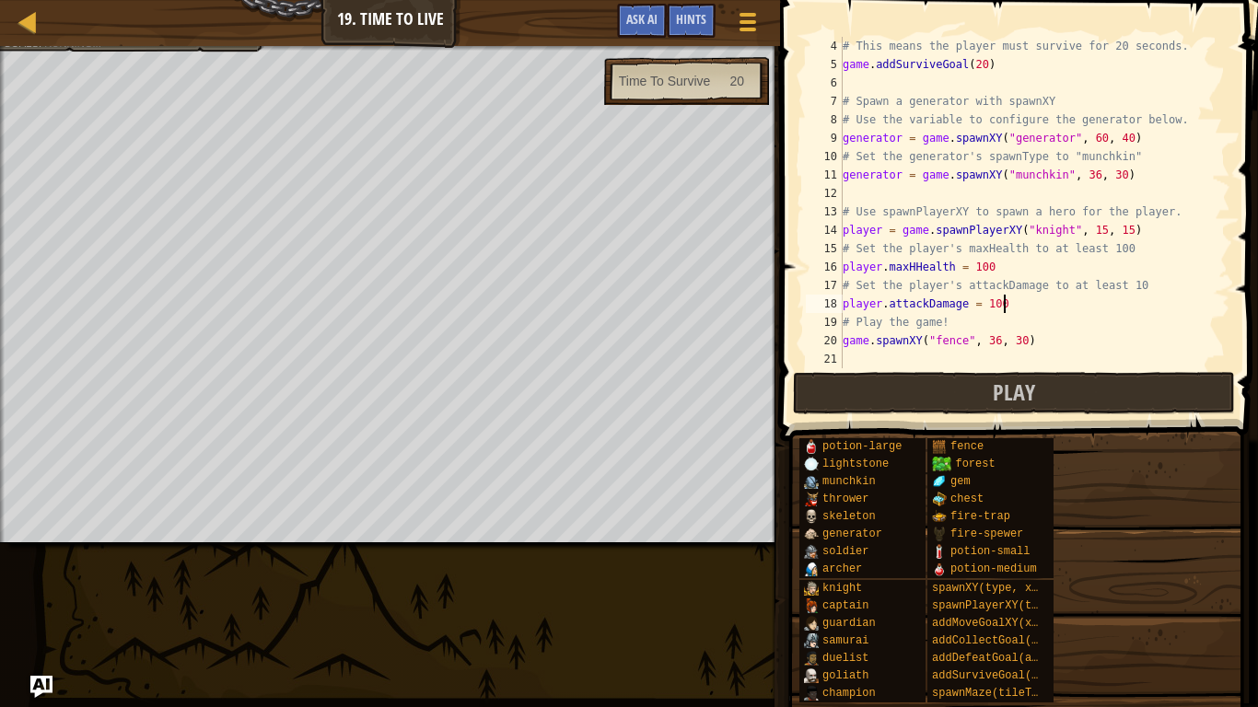
scroll to position [55, 0]
click at [1027, 345] on div "# This means the player must survive for 20 seconds. game . addSurviveGoal ( 20…" at bounding box center [1034, 221] width 391 height 368
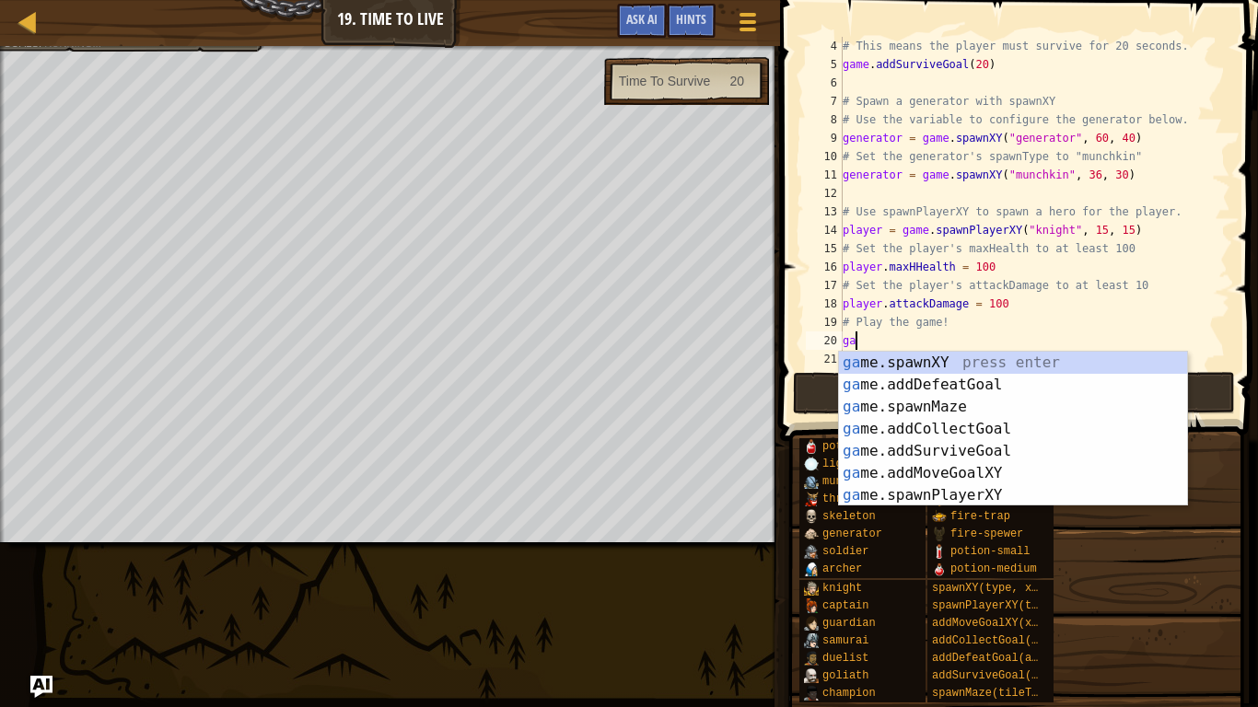
type textarea "g"
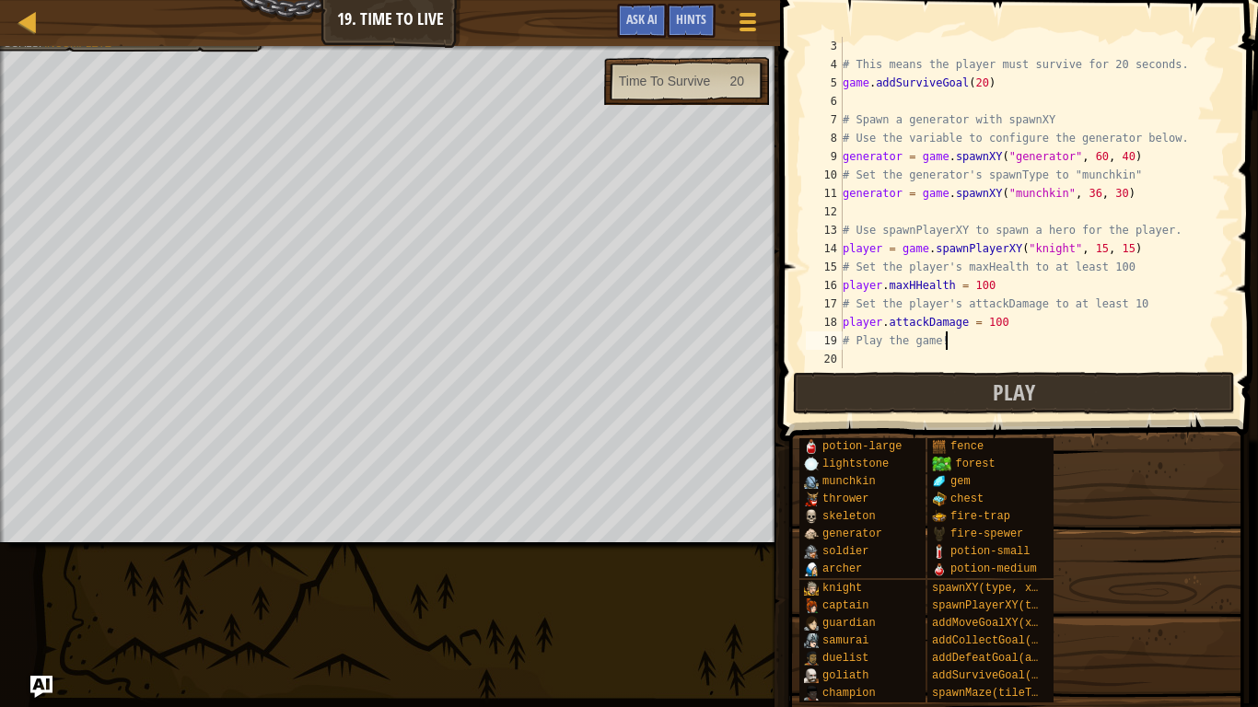
scroll to position [37, 0]
click at [1011, 401] on span "Play" at bounding box center [1013, 391] width 42 height 29
click at [1058, 319] on div "# This means the player must survive for 20 seconds. game . addSurviveGoal ( 20…" at bounding box center [1034, 221] width 391 height 368
type textarea "player.attackDamage = 10"
click at [690, 21] on span "Hints" at bounding box center [691, 18] width 30 height 17
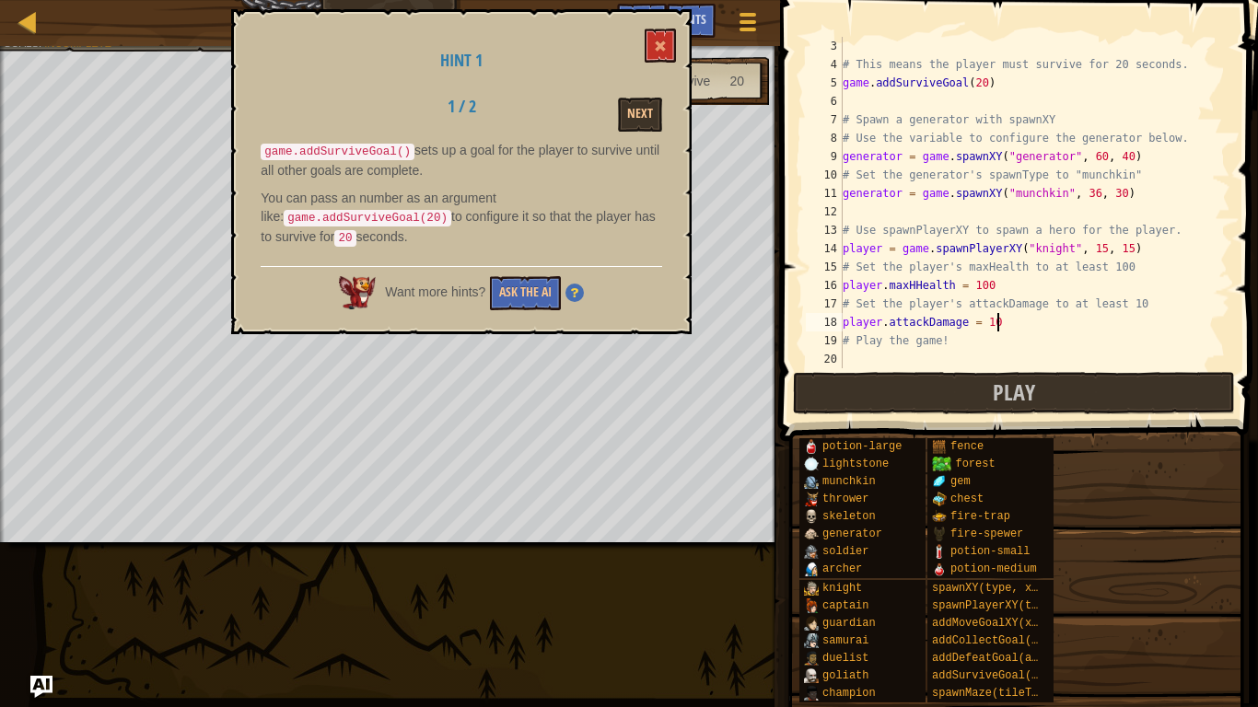
click at [896, 354] on div "# This means the player must survive for 20 seconds. game . addSurviveGoal ( 20…" at bounding box center [1034, 221] width 391 height 368
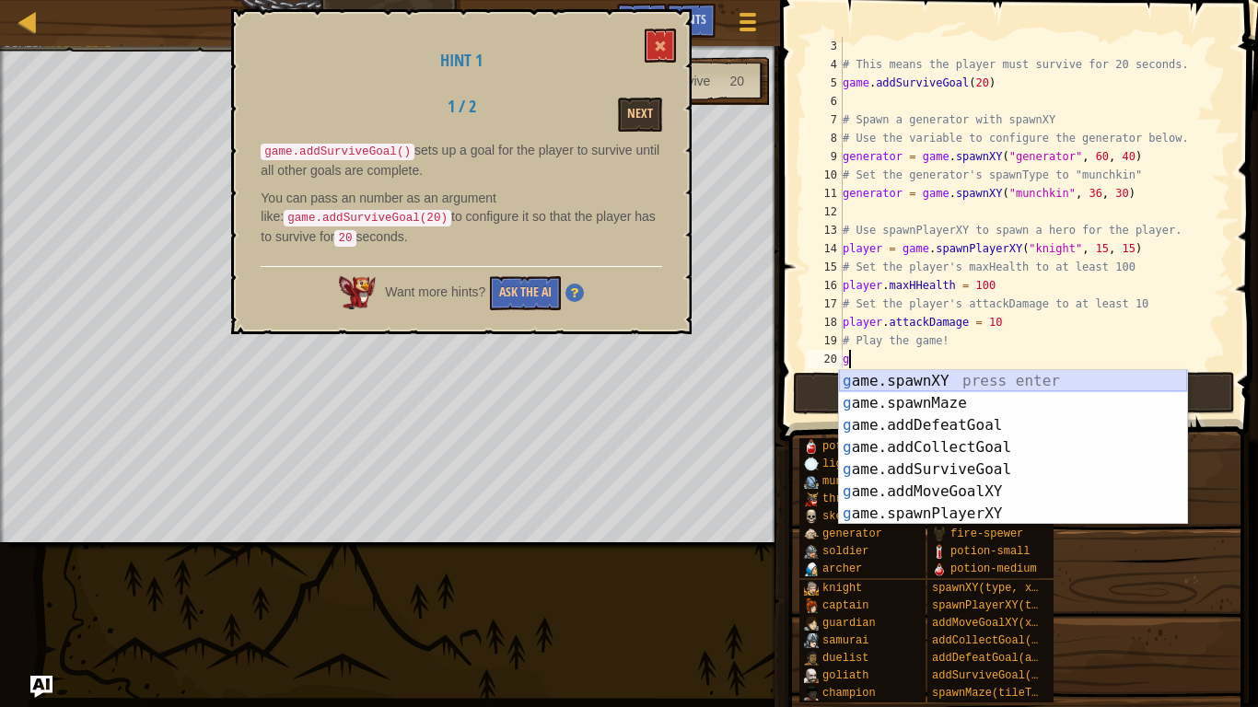
click at [922, 384] on div "g ame.spawnXY press enter g ame.spawnMaze press enter g ame.addDefeatGoal press…" at bounding box center [1013, 469] width 348 height 199
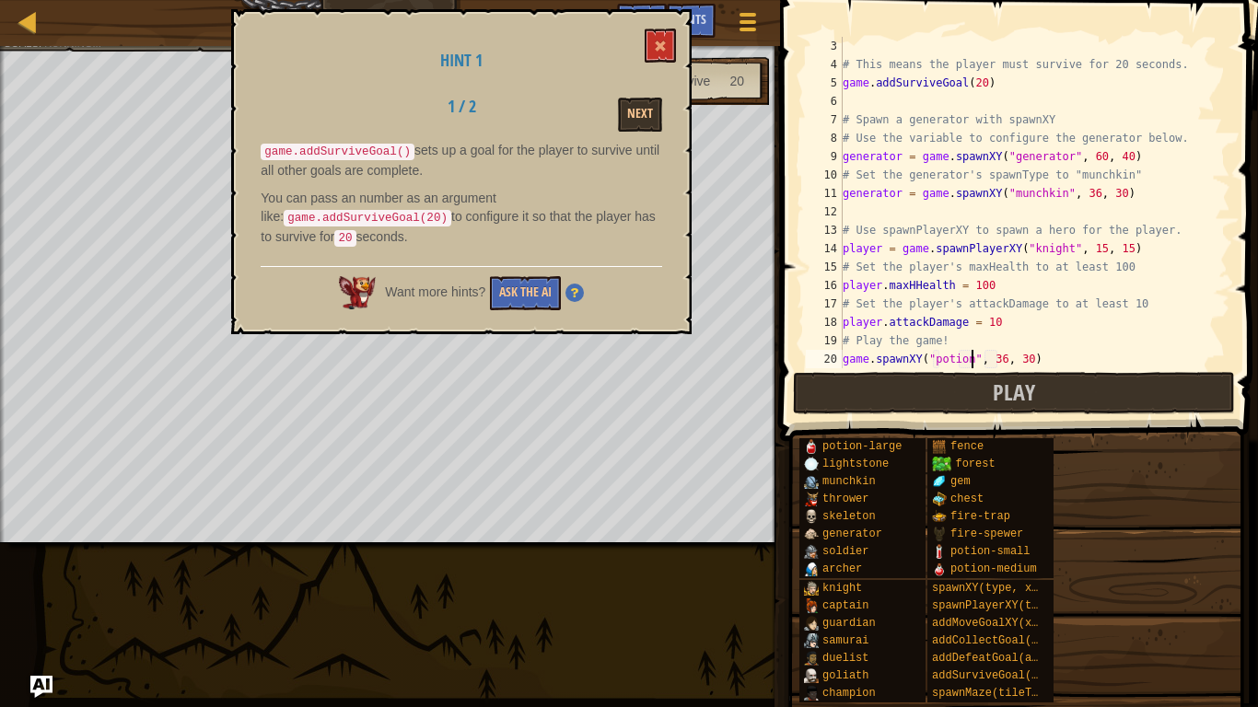
scroll to position [8, 19]
type textarea "game.spawnXY("potion", 36, 30)"
click at [655, 38] on button at bounding box center [659, 46] width 31 height 34
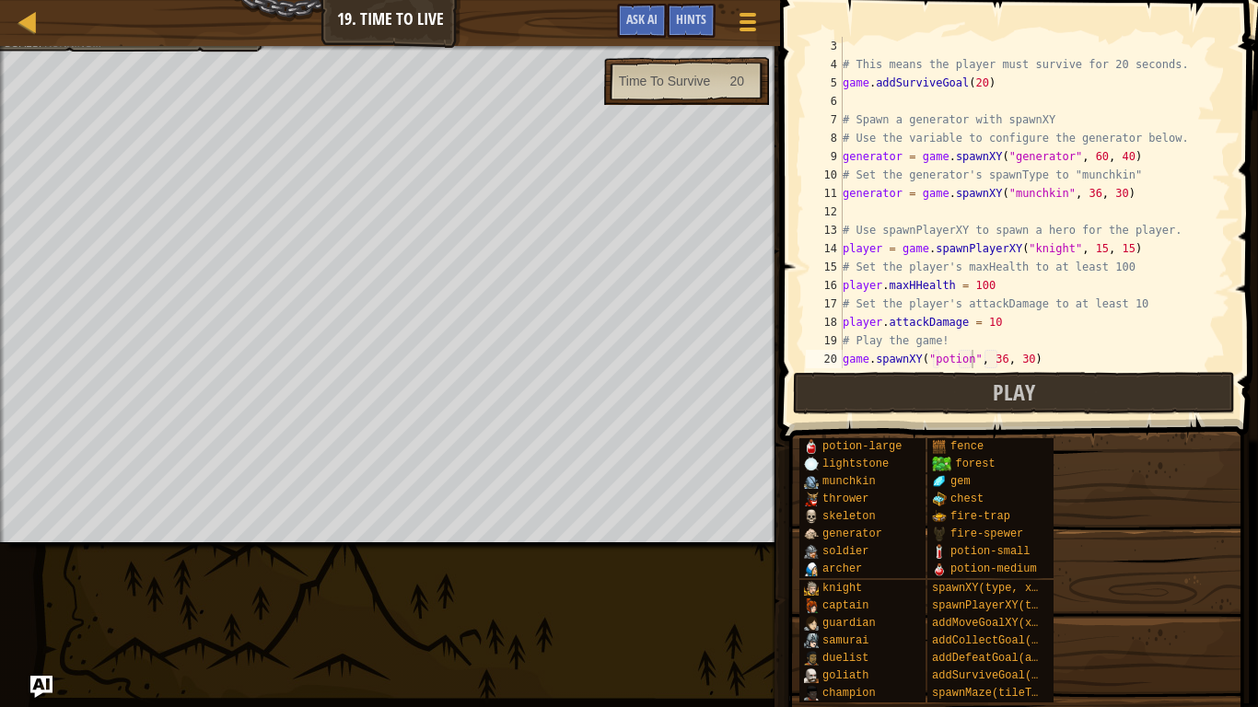
click at [1050, 355] on div "# This means the player must survive for 20 seconds. game . addSurviveGoal ( 20…" at bounding box center [1034, 221] width 391 height 368
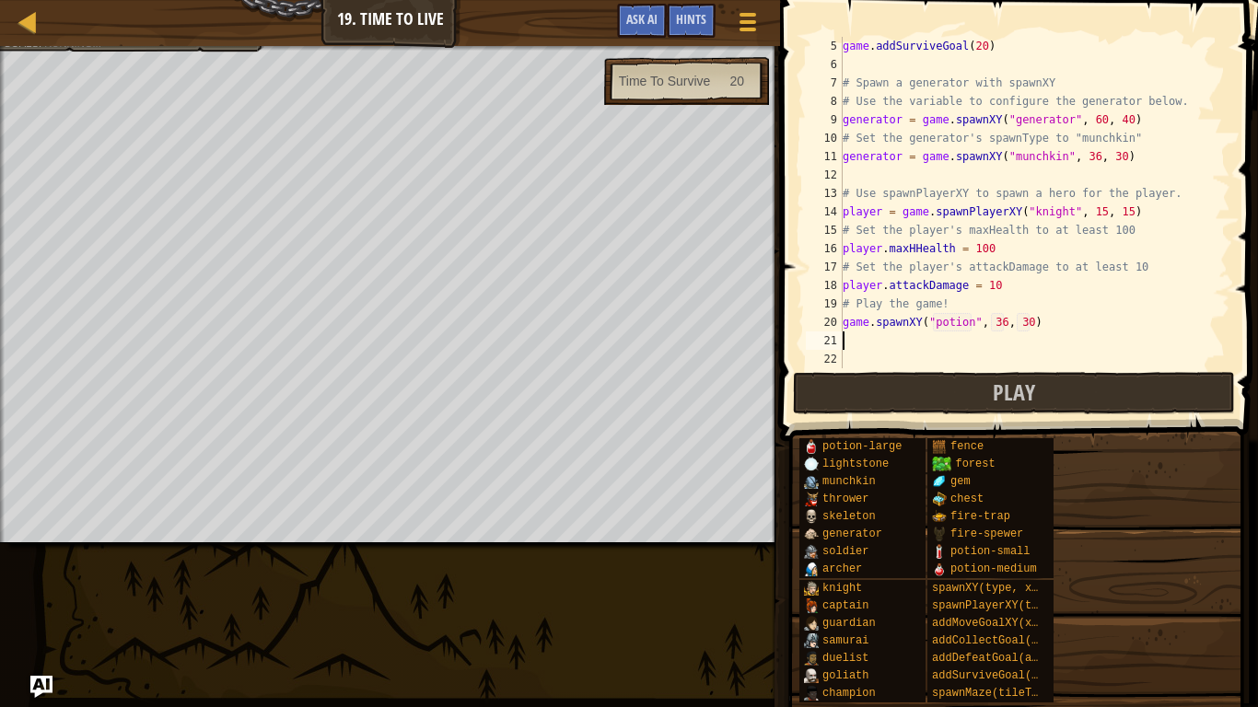
scroll to position [74, 0]
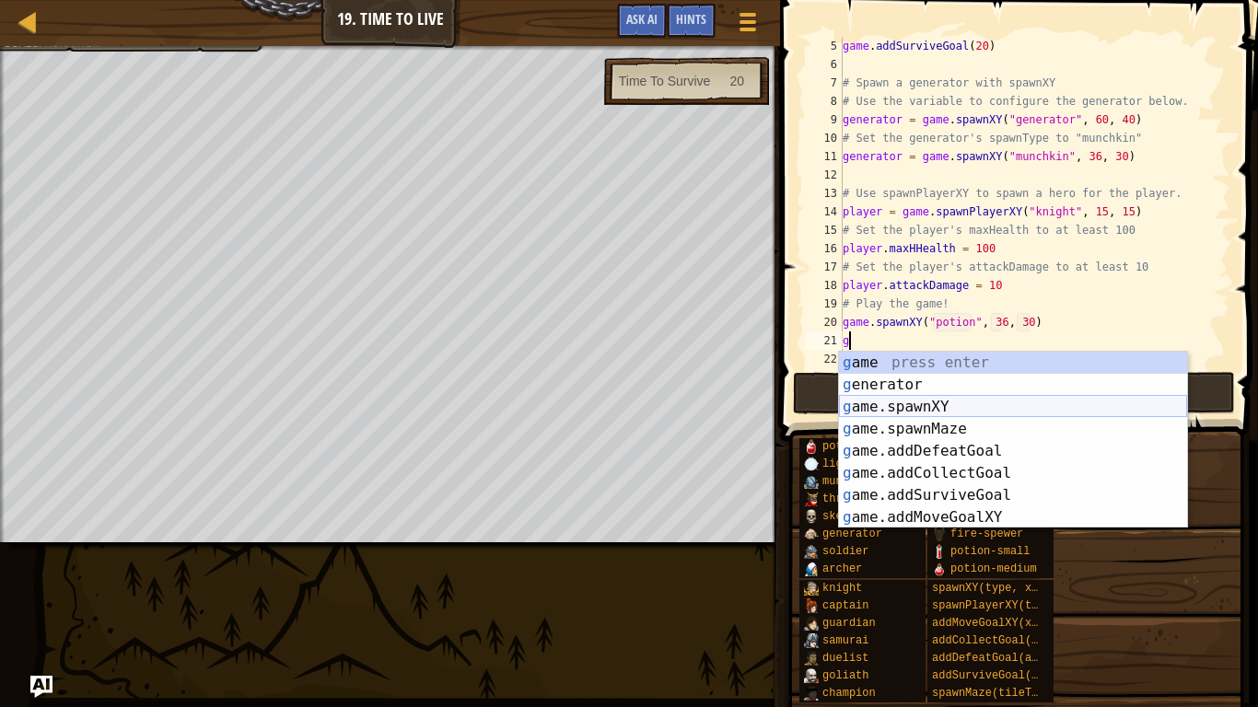
click at [985, 401] on div "g ame press enter g enerator press enter g ame.spawnXY press enter g ame.spawnM…" at bounding box center [1013, 462] width 348 height 221
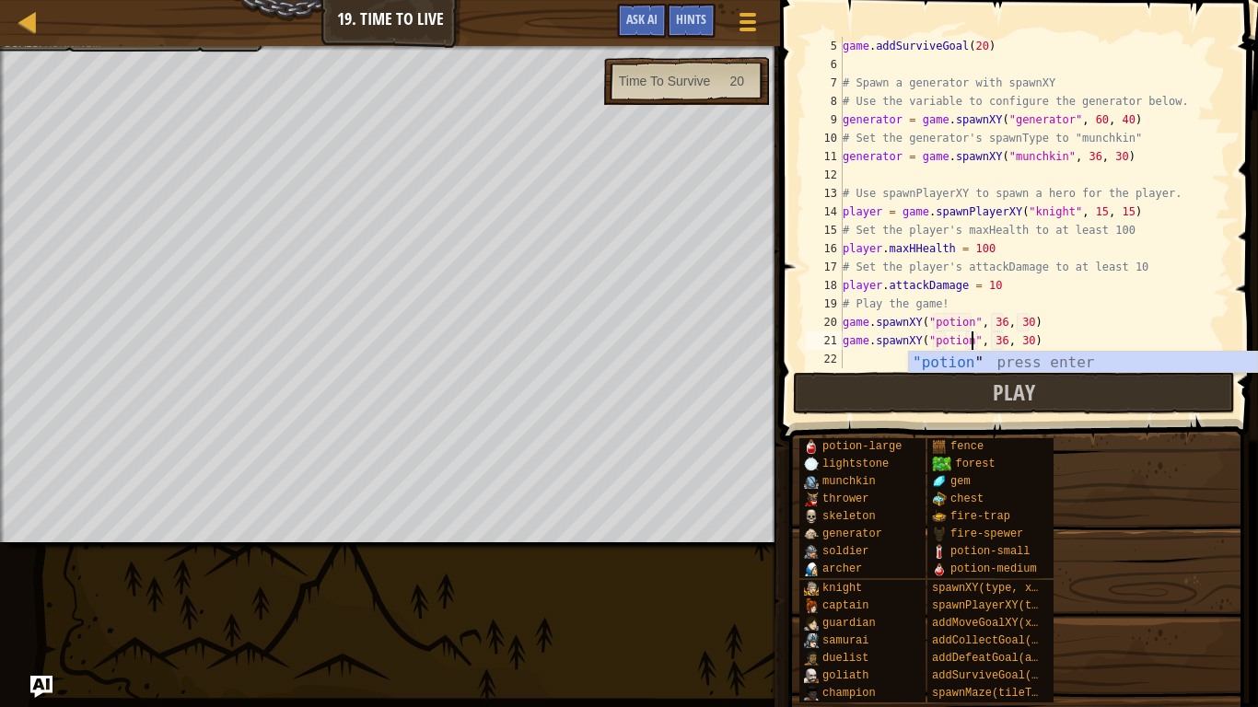
scroll to position [8, 19]
click at [1001, 342] on div "game . addSurviveGoal ( 20 ) # Spawn a generator with spawnXY # Use the variabl…" at bounding box center [1034, 221] width 391 height 368
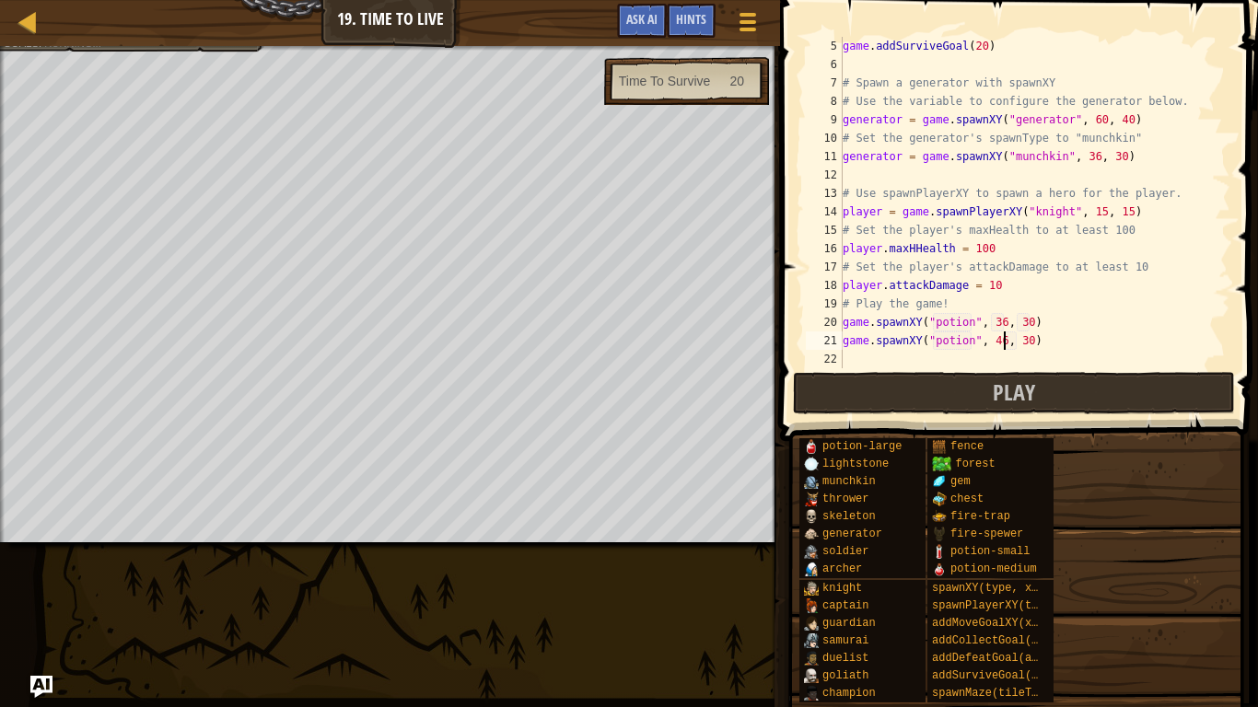
scroll to position [8, 24]
click at [960, 340] on div "game . addSurviveGoal ( 20 ) # Spawn a generator with spawnXY # Use the variabl…" at bounding box center [1034, 221] width 391 height 368
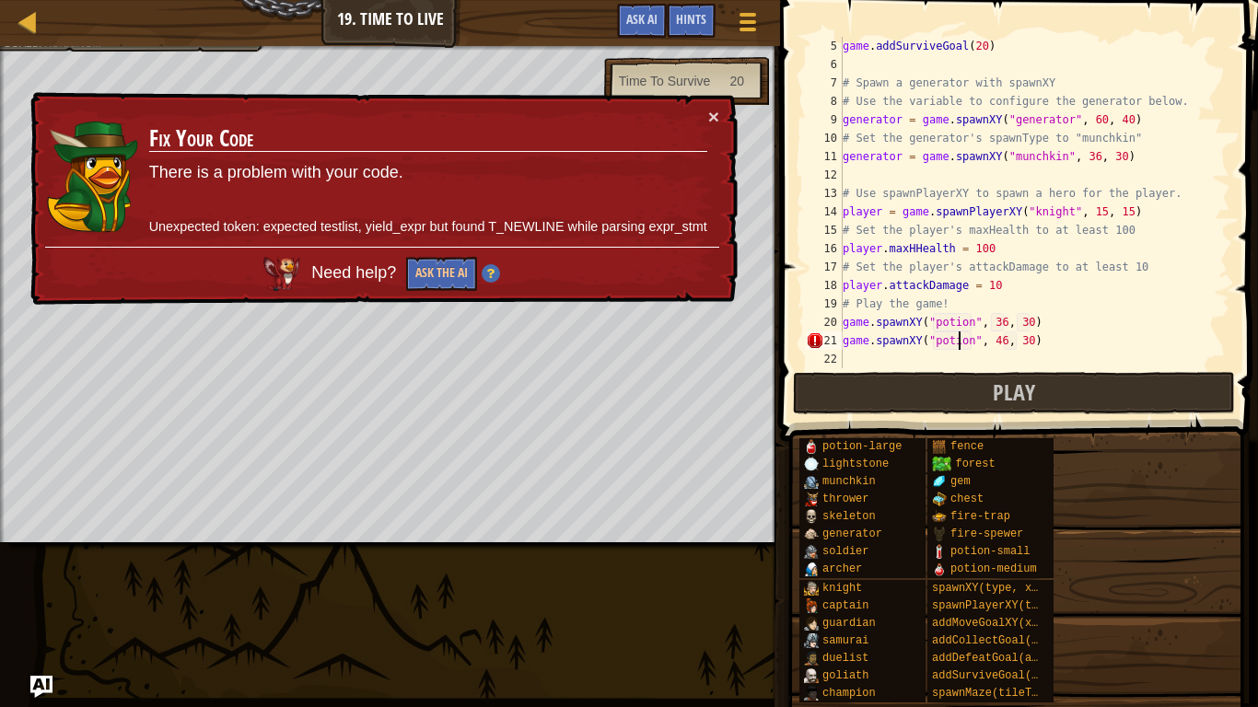
click at [972, 341] on div "game . addSurviveGoal ( 20 ) # Spawn a generator with spawnXY # Use the variabl…" at bounding box center [1034, 221] width 391 height 368
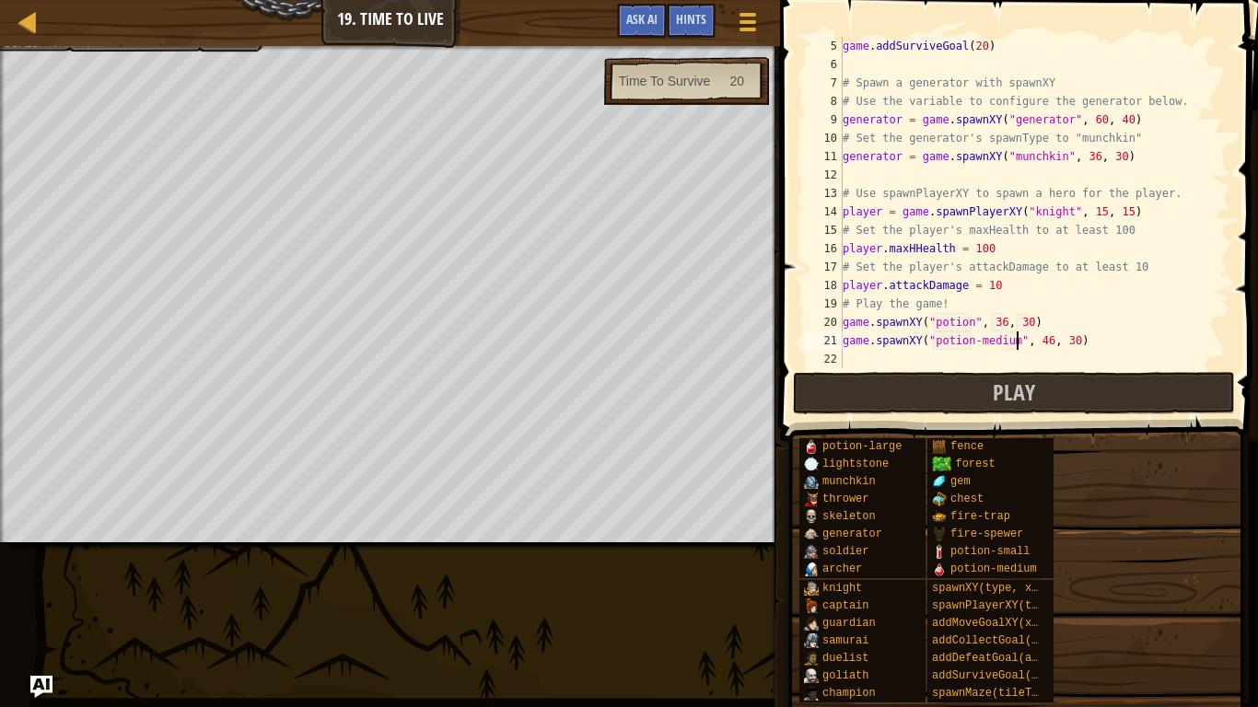
scroll to position [8, 26]
click at [971, 324] on div "game . addSurviveGoal ( 20 ) # Spawn a generator with spawnXY # Use the variabl…" at bounding box center [1034, 221] width 391 height 368
click at [950, 380] on button "Play" at bounding box center [1014, 393] width 442 height 42
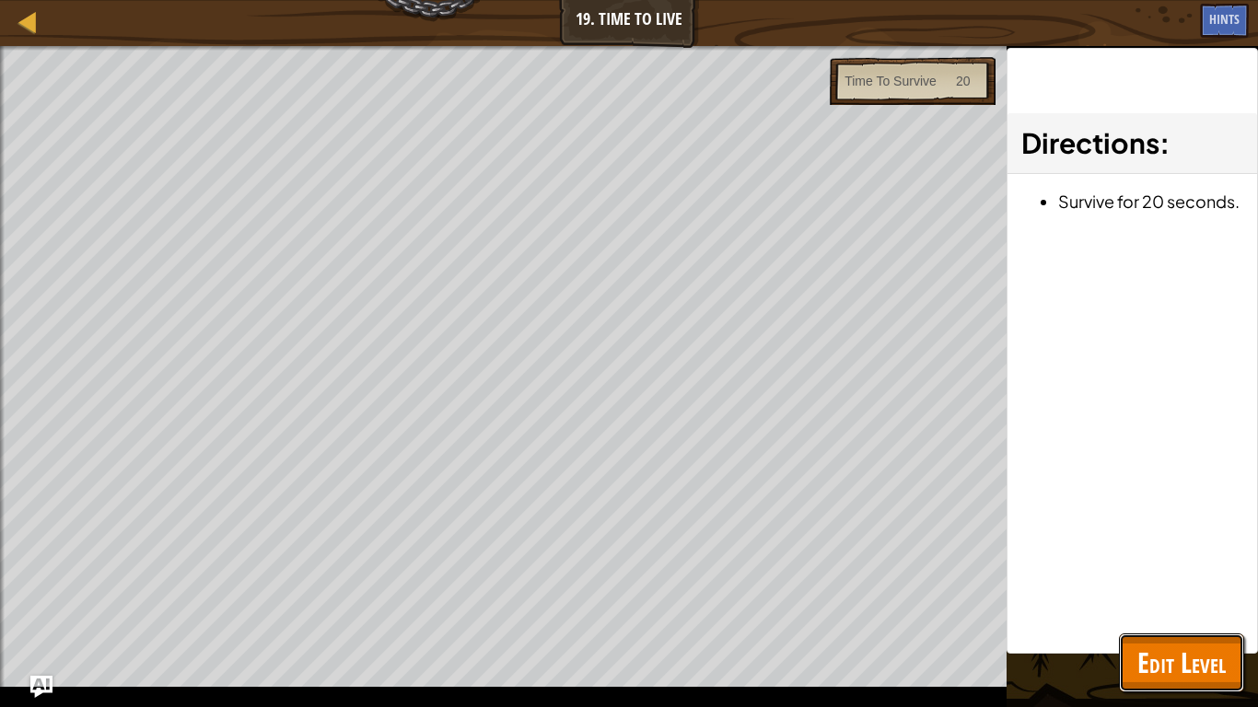
click at [1149, 641] on button "Edit Level" at bounding box center [1181, 662] width 125 height 59
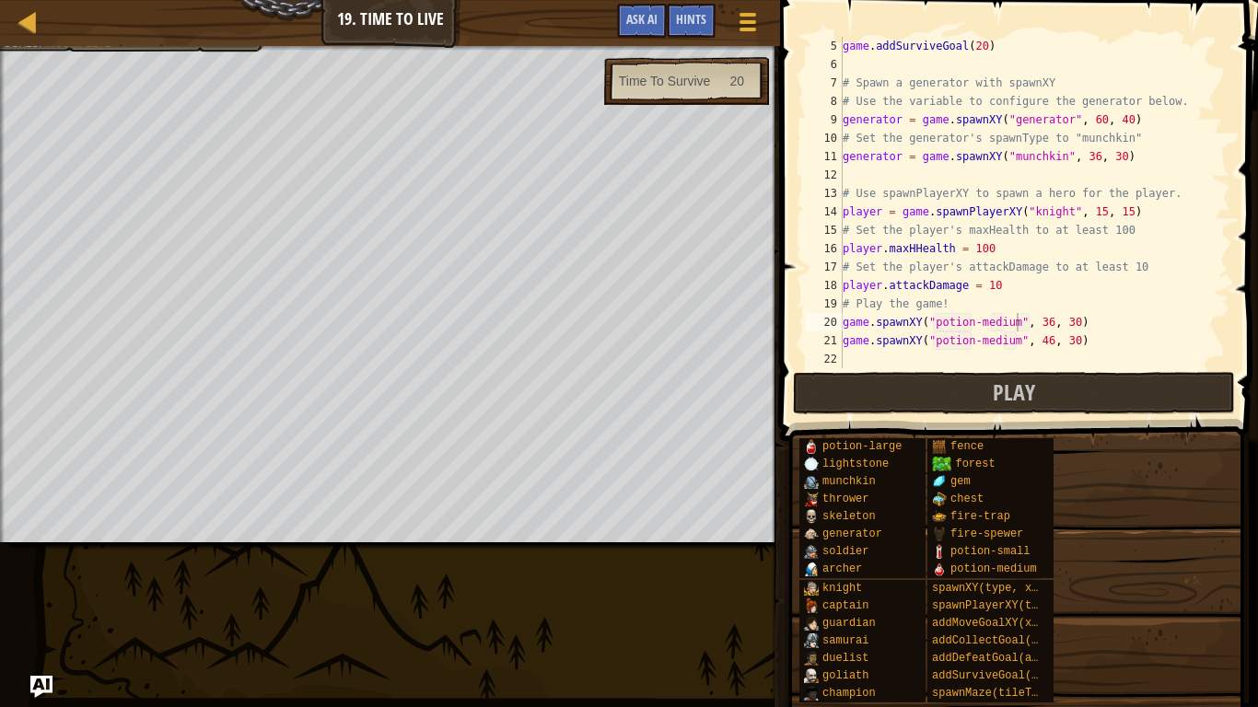
click at [1076, 343] on div "game . addSurviveGoal ( 20 ) # Spawn a generator with spawnXY # Use the variabl…" at bounding box center [1034, 221] width 391 height 368
type textarea "game.spawnXY("potion-medium", 46, 40)"
click at [901, 386] on button "Play" at bounding box center [1014, 393] width 442 height 42
click at [895, 360] on div "game . addSurviveGoal ( 20 ) # Spawn a generator with spawnXY # Use the variabl…" at bounding box center [1034, 221] width 391 height 368
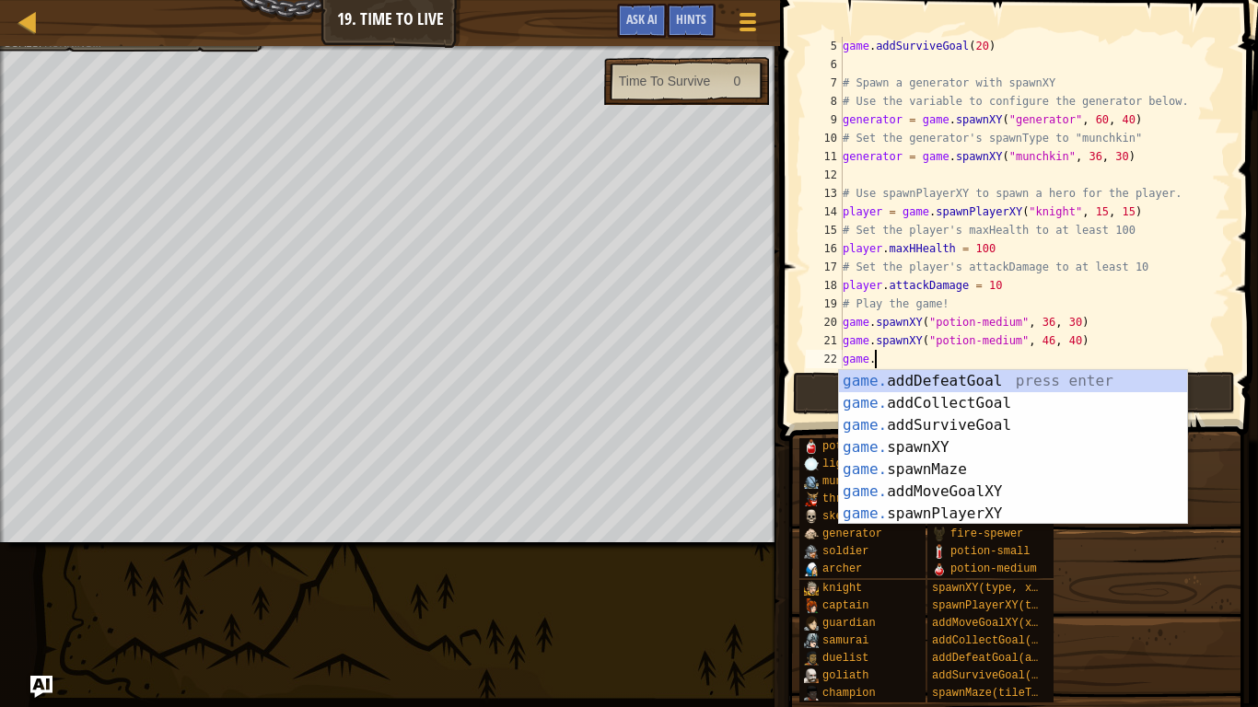
scroll to position [8, 4]
click at [899, 444] on div "game. addDefeatGoal press enter game. addCollectGoal press enter game. addSurvi…" at bounding box center [1013, 469] width 348 height 199
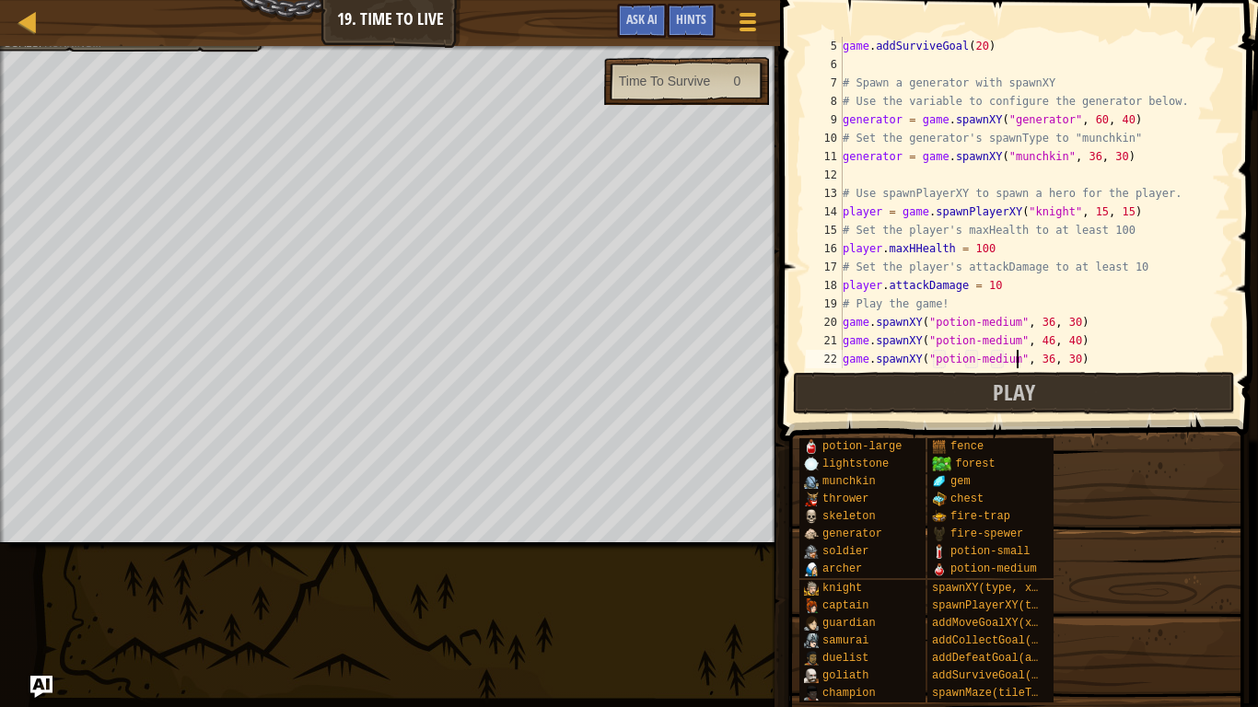
scroll to position [8, 26]
click at [1048, 354] on div "game . addSurviveGoal ( 20 ) # Spawn a generator with spawnXY # Use the variabl…" at bounding box center [1034, 221] width 391 height 368
click at [1074, 362] on div "game . addSurviveGoal ( 20 ) # Spawn a generator with spawnXY # Use the variabl…" at bounding box center [1034, 221] width 391 height 368
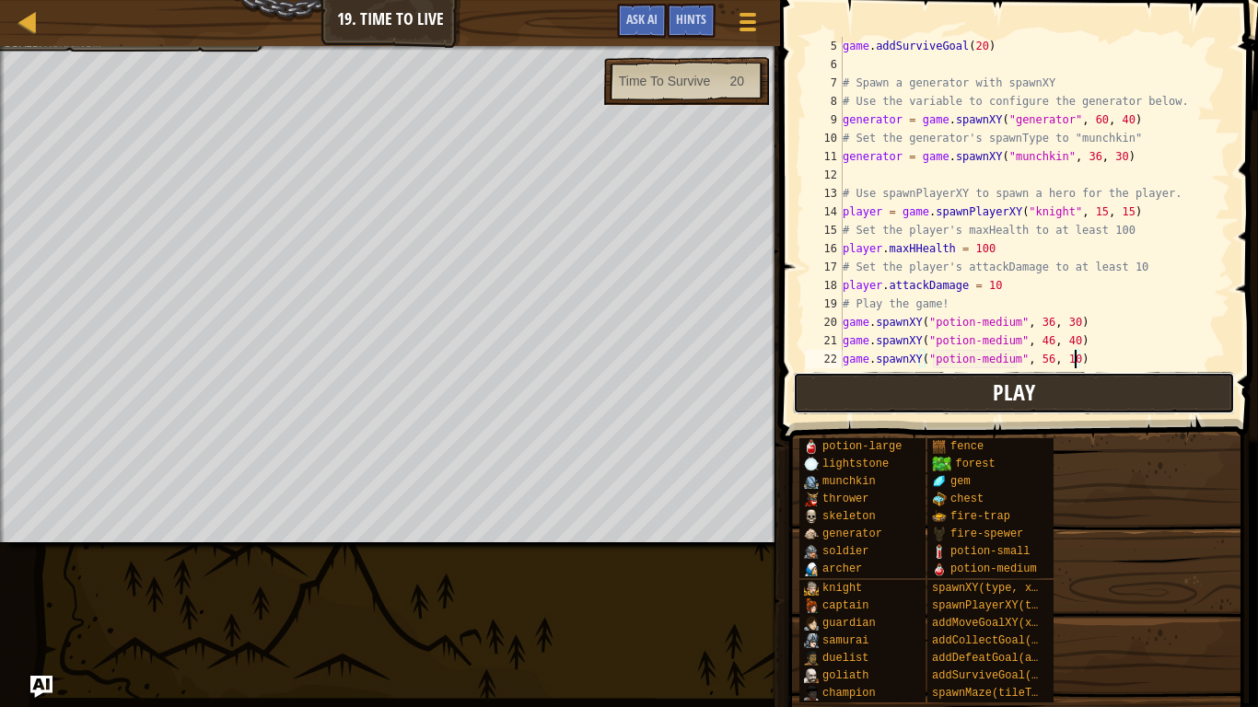
click at [1074, 392] on button "Play" at bounding box center [1014, 393] width 442 height 42
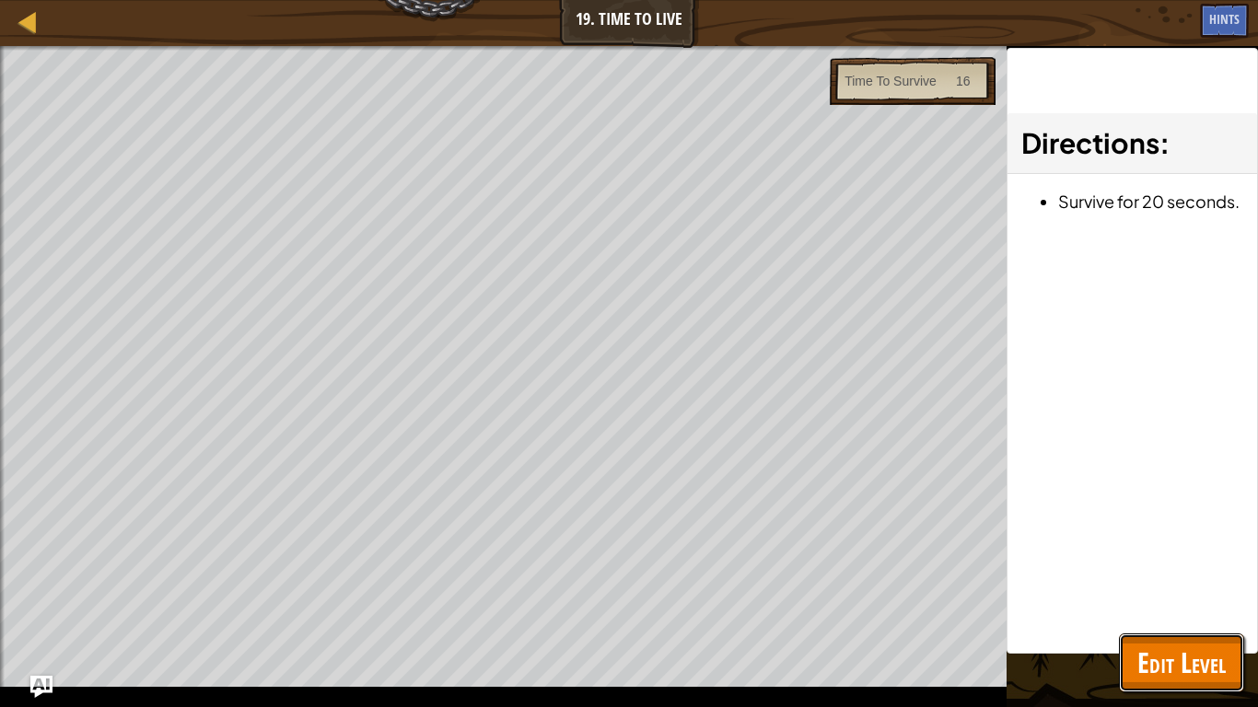
click at [1160, 653] on span "Edit Level" at bounding box center [1181, 663] width 88 height 38
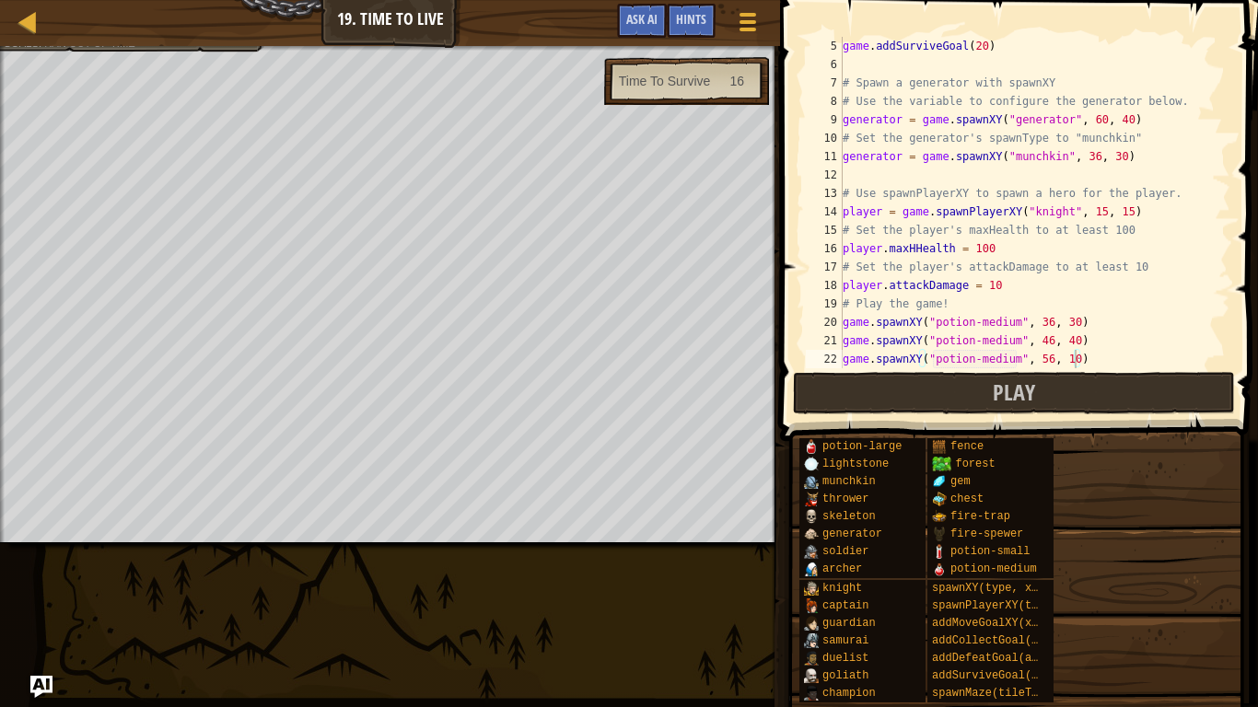
click at [1048, 354] on div "game . addSurviveGoal ( 20 ) # Spawn a generator with spawnXY # Use the variabl…" at bounding box center [1034, 221] width 391 height 368
click at [1048, 399] on button "Play" at bounding box center [1014, 393] width 442 height 42
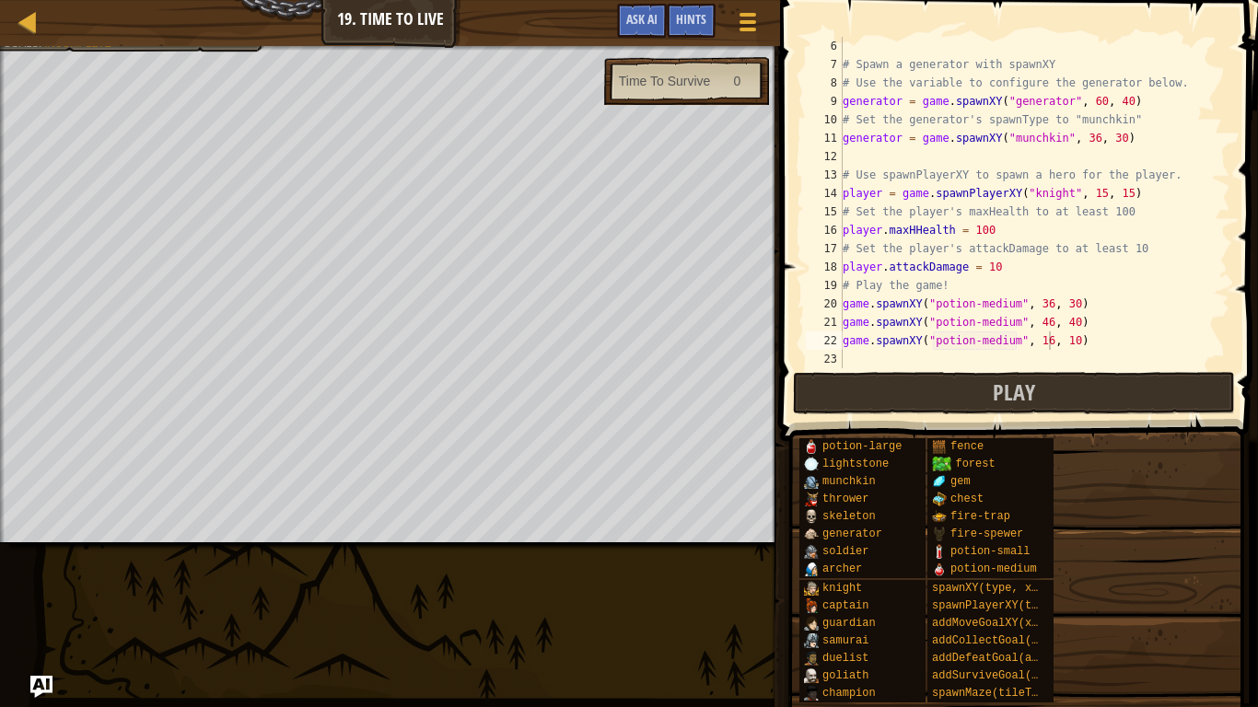
scroll to position [92, 0]
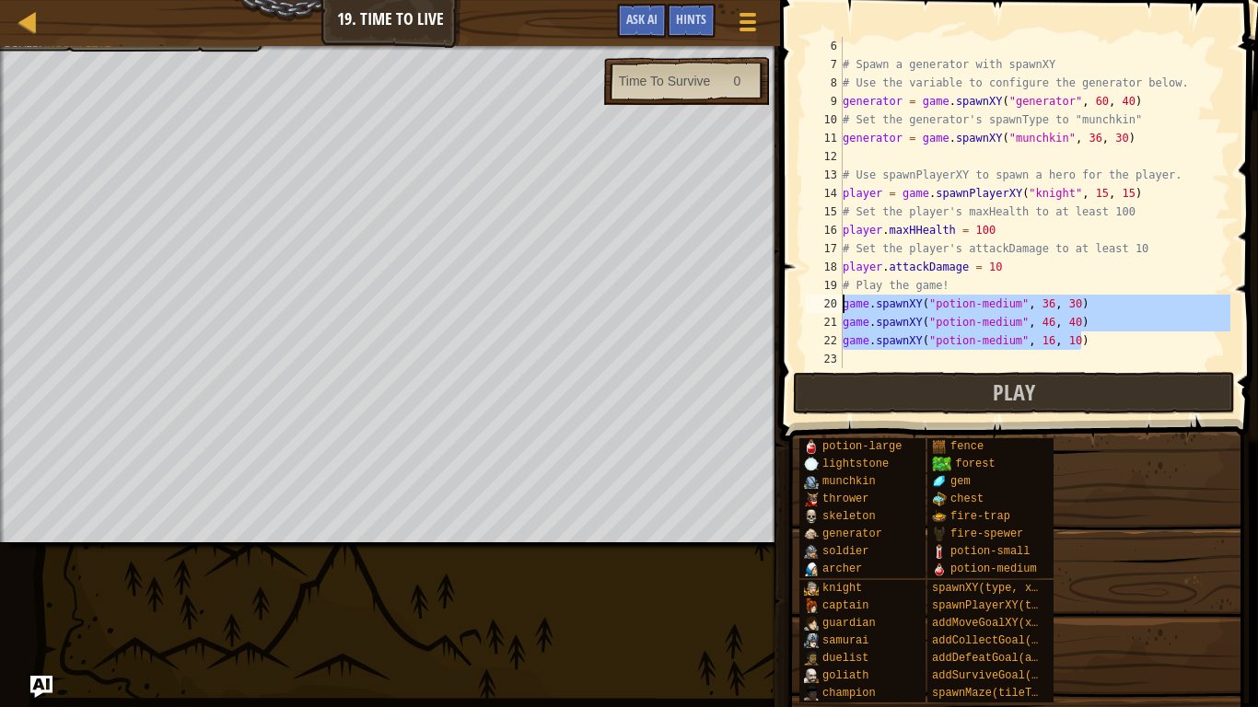
drag, startPoint x: 1097, startPoint y: 339, endPoint x: 833, endPoint y: 305, distance: 266.4
click at [833, 305] on div "game.spawnXY("potion-medium", 16, 10) 6 7 8 9 10 11 12 13 14 15 16 17 18 19 20 …" at bounding box center [1016, 202] width 428 height 331
type textarea "game.spawnXY("potion-medium", 36, 30) game.spawnXY("potion-medium", 46, 40)"
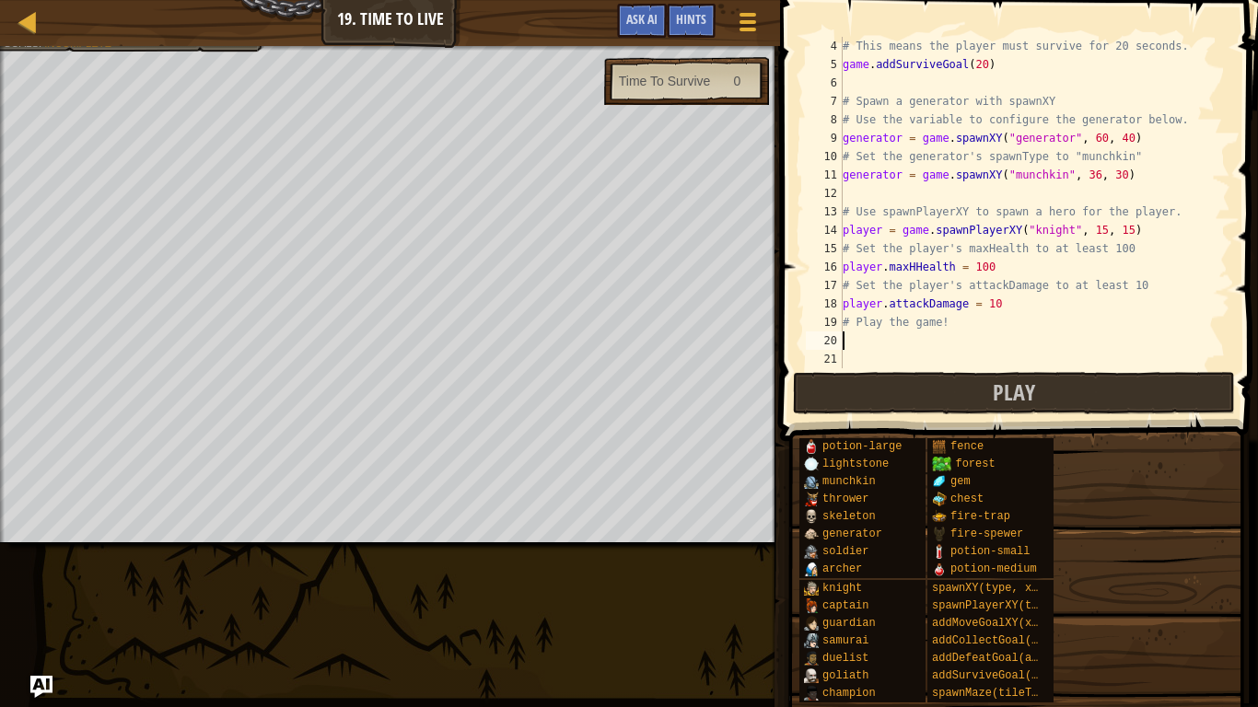
scroll to position [55, 0]
type textarea "# Play the game!"
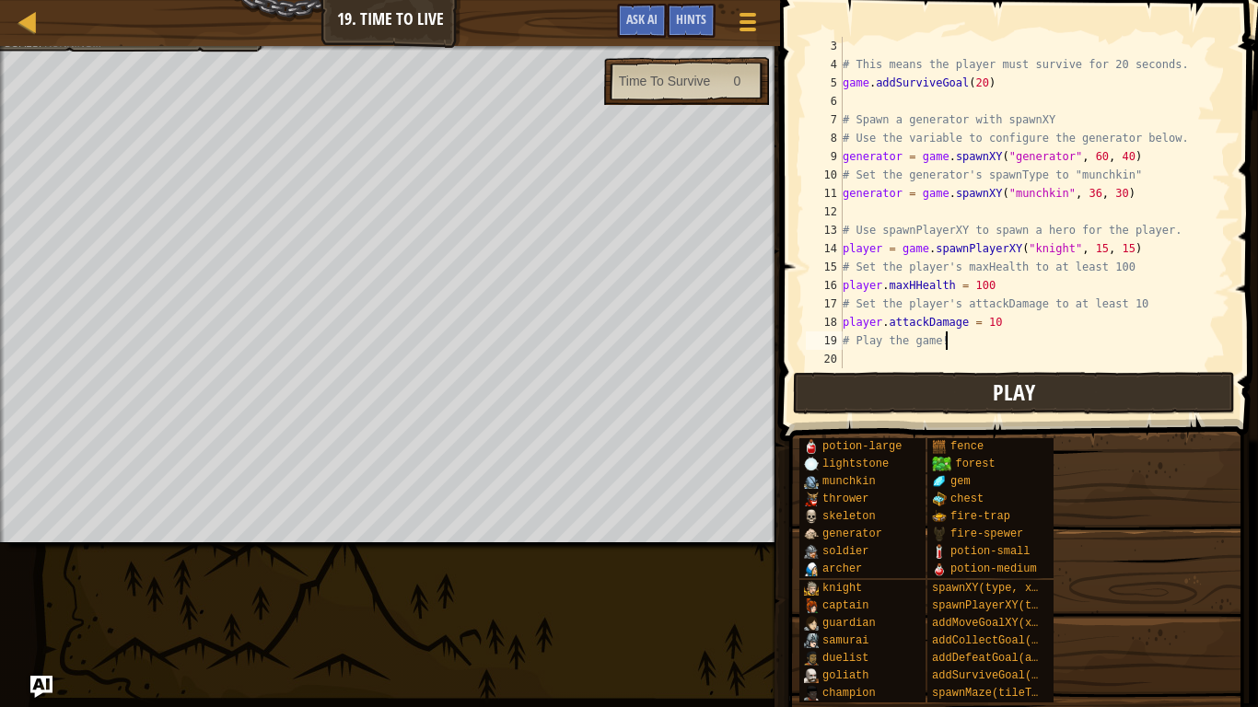
scroll to position [37, 0]
click at [872, 396] on button "Play" at bounding box center [1014, 393] width 442 height 42
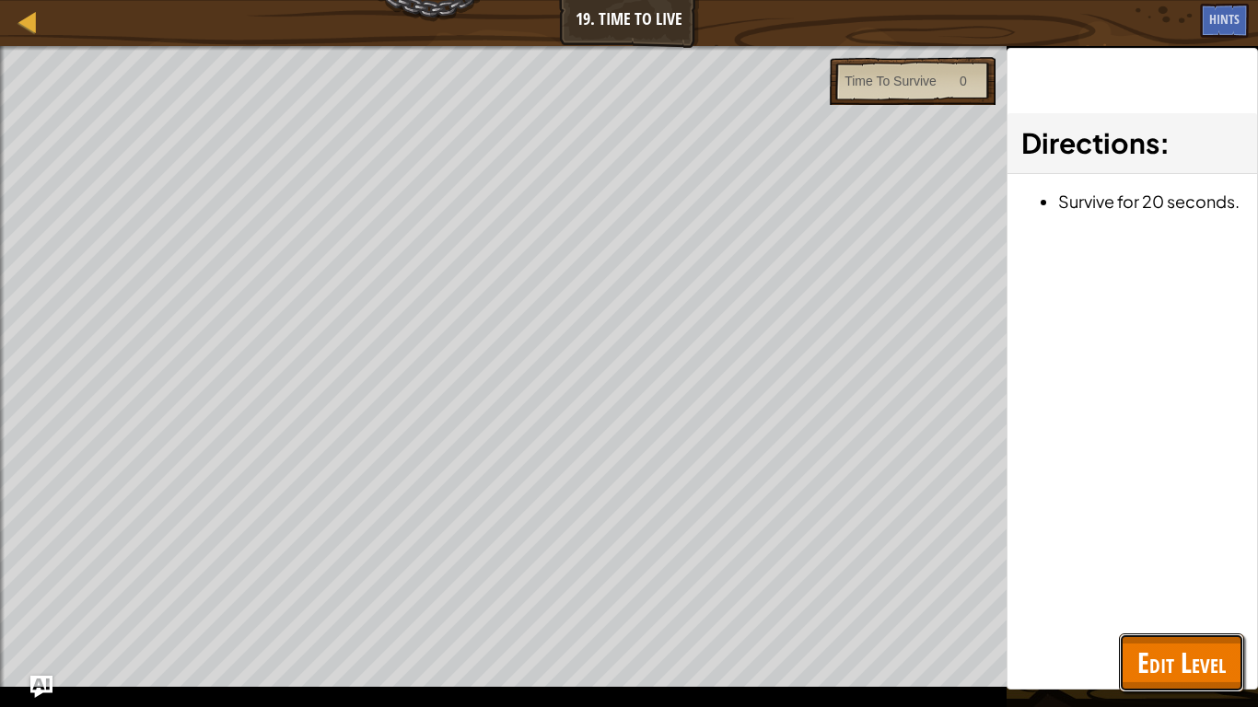
click at [1158, 655] on span "Edit Level" at bounding box center [1181, 663] width 88 height 38
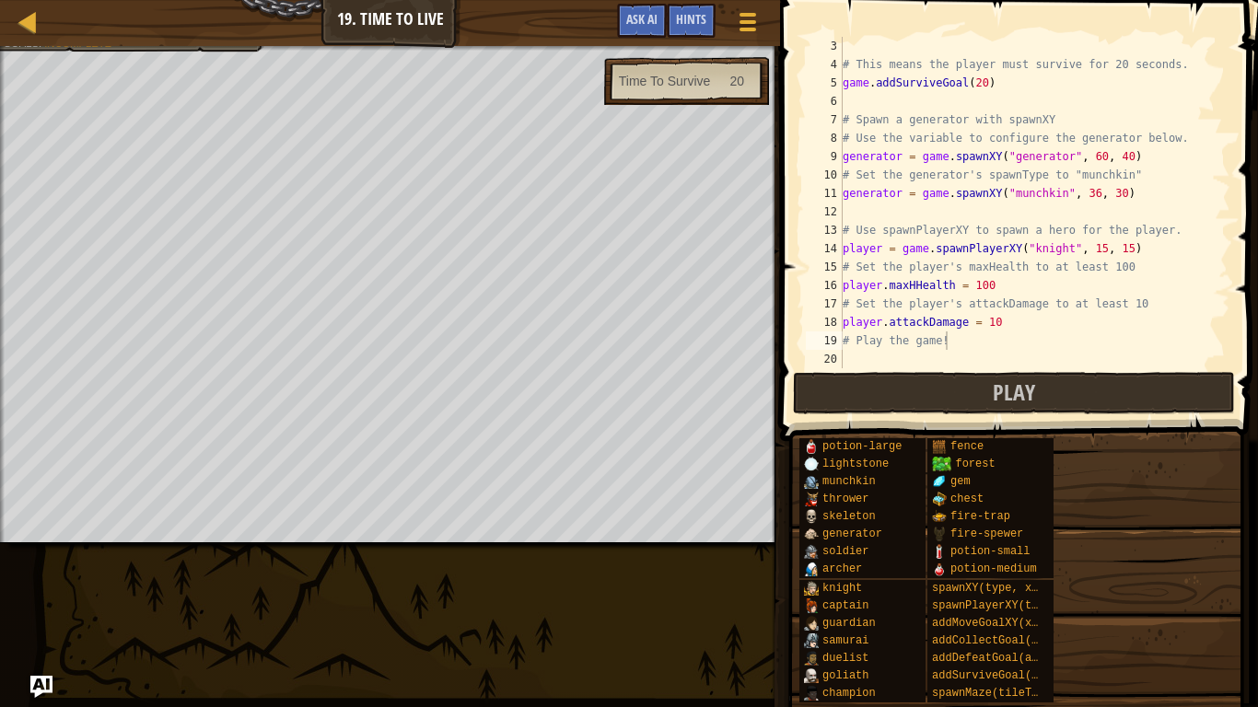
click at [949, 209] on div "# This means the player must survive for 20 seconds. game . addSurviveGoal ( 20…" at bounding box center [1034, 221] width 391 height 368
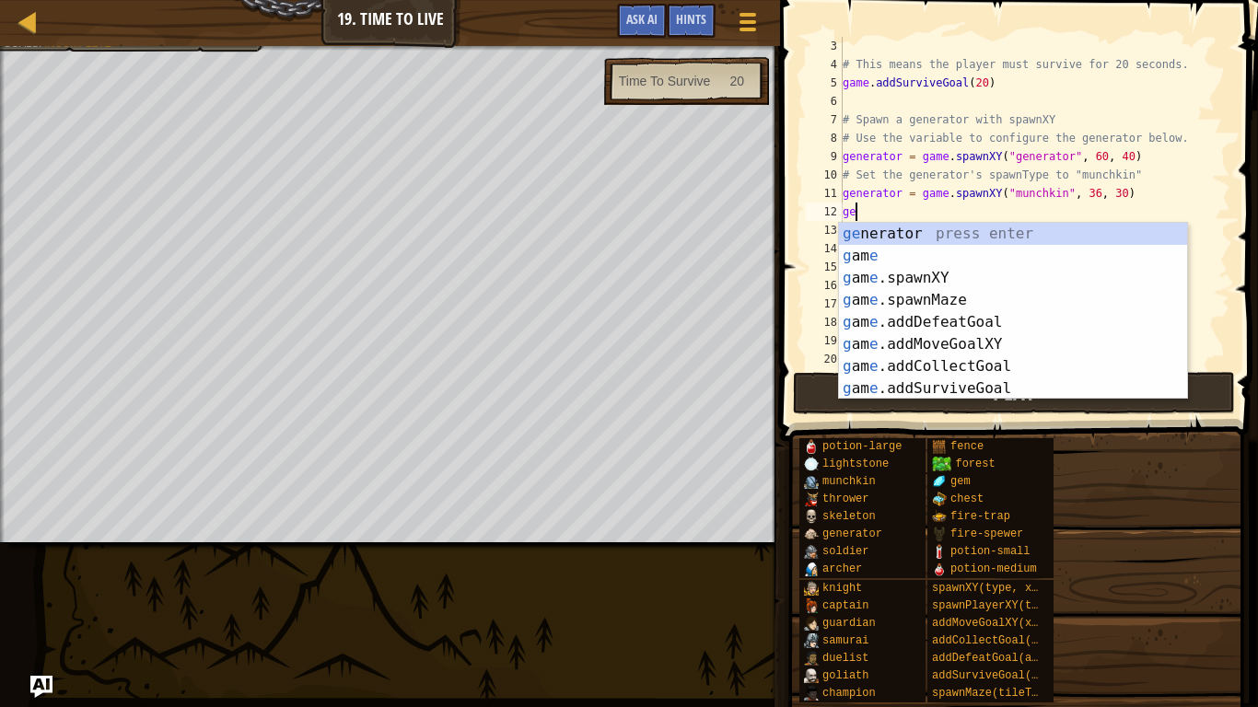
scroll to position [8, 1]
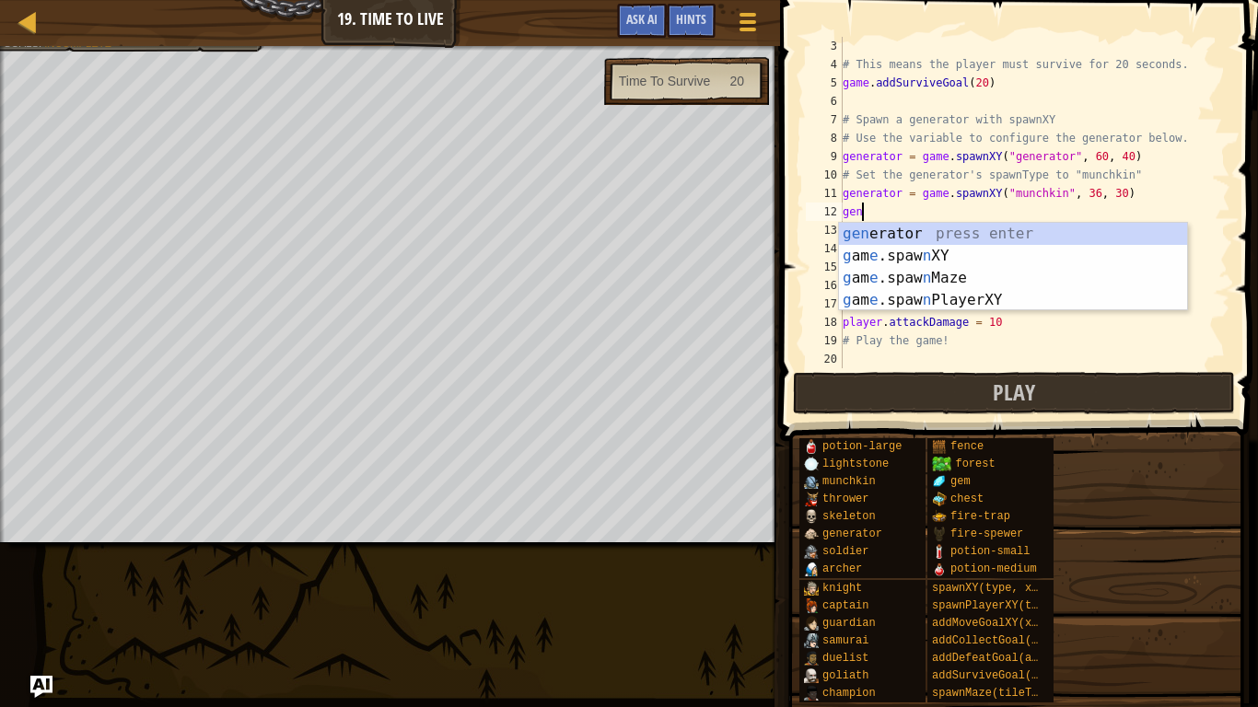
click at [1023, 238] on div "gen erator press enter g am [PERSON_NAME] n XY press enter g am [PERSON_NAME] n…" at bounding box center [1013, 289] width 348 height 133
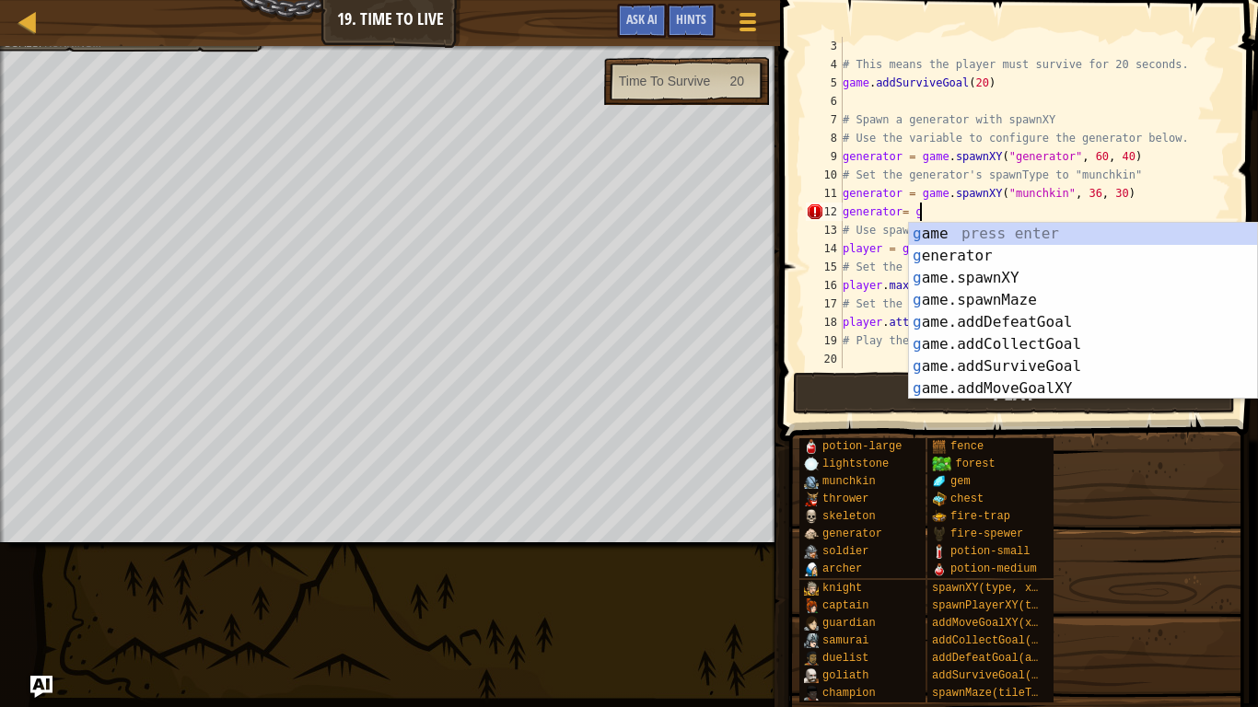
scroll to position [8, 10]
click at [1058, 269] on div "g ame press enter g enerator press enter g ame.spawnXY press enter g ame.spawnM…" at bounding box center [1083, 333] width 348 height 221
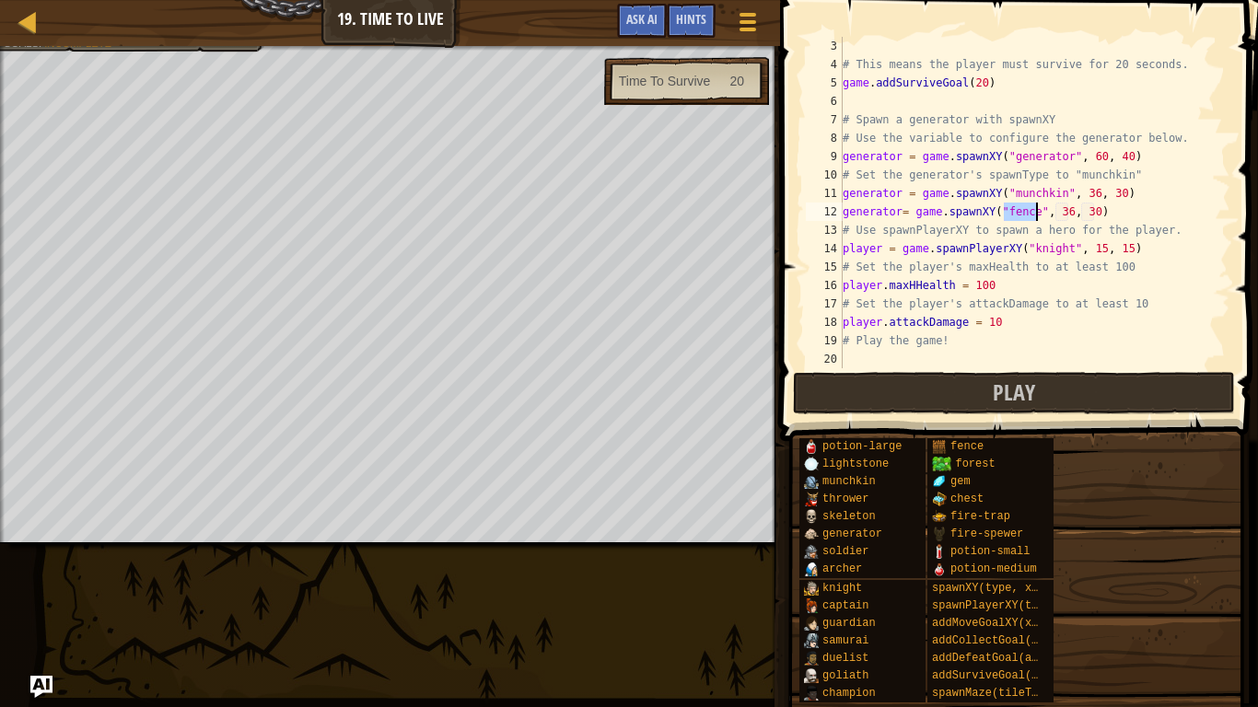
click at [1058, 269] on div "# This means the player must survive for 20 seconds. game . addSurviveGoal ( 20…" at bounding box center [1034, 221] width 391 height 368
click at [1034, 205] on div "# This means the player must survive for 20 seconds. game . addSurviveGoal ( 20…" at bounding box center [1034, 221] width 391 height 368
click at [1130, 211] on div "# This means the player must survive for 20 seconds. game . addSurviveGoal ( 20…" at bounding box center [1034, 221] width 391 height 368
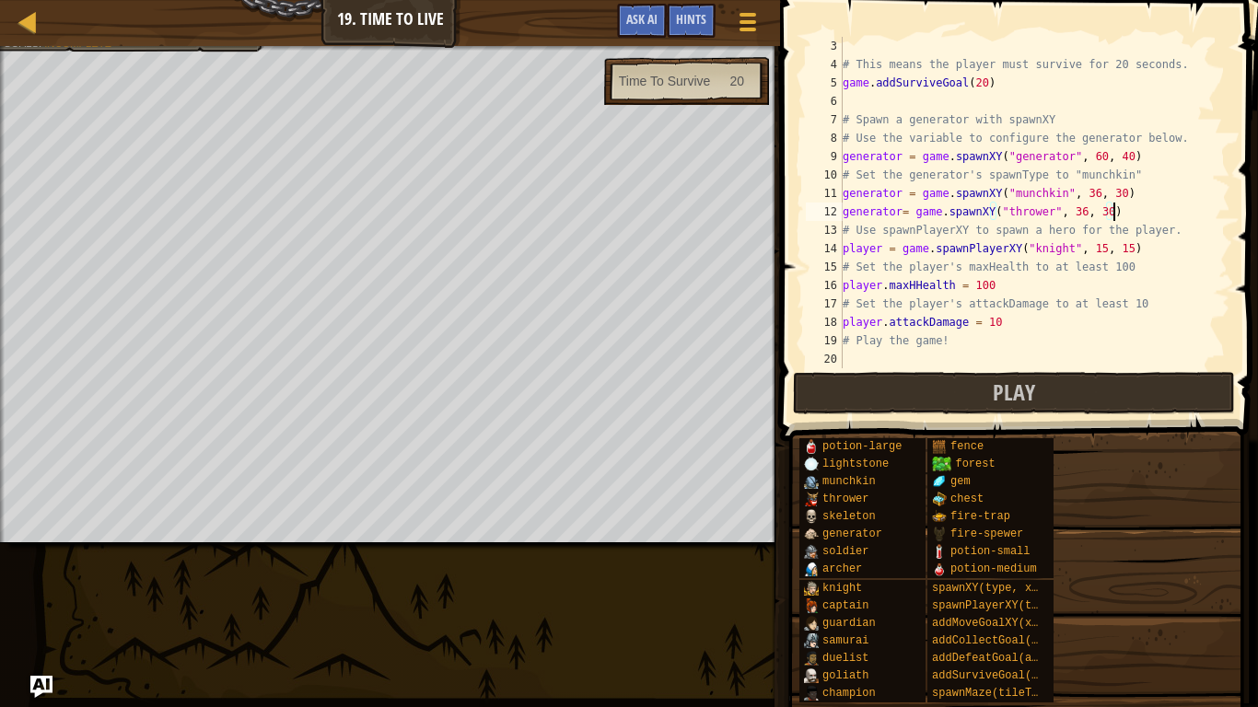
type textarea "generator= game.spawnXY("thrower", 36, 30)"
